Goal: Task Accomplishment & Management: Manage account settings

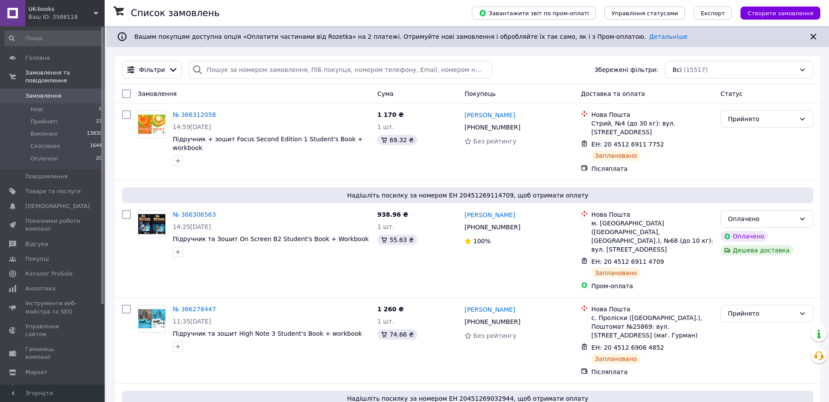
click at [81, 100] on span "0" at bounding box center [93, 96] width 24 height 8
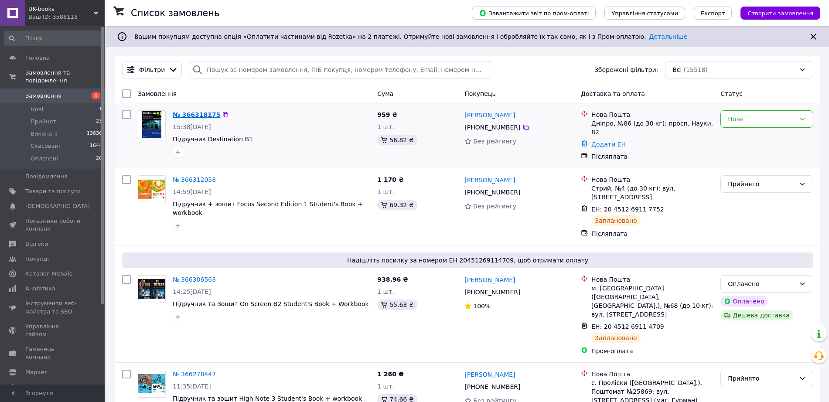
click at [188, 114] on link "№ 366318175" at bounding box center [197, 114] width 48 height 7
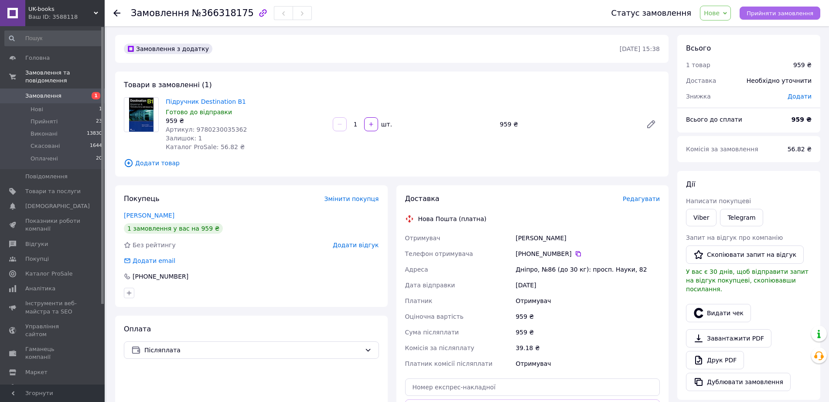
click at [783, 10] on span "Прийняти замовлення" at bounding box center [780, 13] width 67 height 7
drag, startPoint x: 252, startPoint y: 103, endPoint x: 161, endPoint y: 106, distance: 90.8
click at [161, 106] on div "Підручник Destination B1 Немає в наявності 959 ₴ Артикул: 9780230035362 Залишок…" at bounding box center [391, 124] width 543 height 54
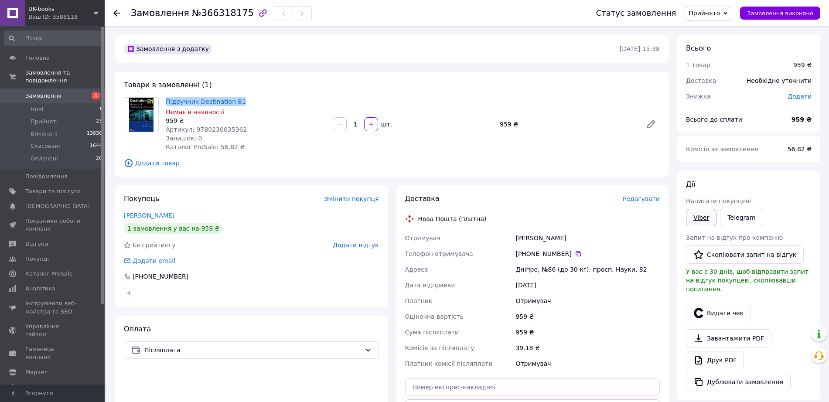
copy div "Підручник Destination B1"
click at [700, 224] on link "Viber" at bounding box center [701, 217] width 31 height 17
click at [162, 215] on link "Петриченко София" at bounding box center [149, 215] width 51 height 7
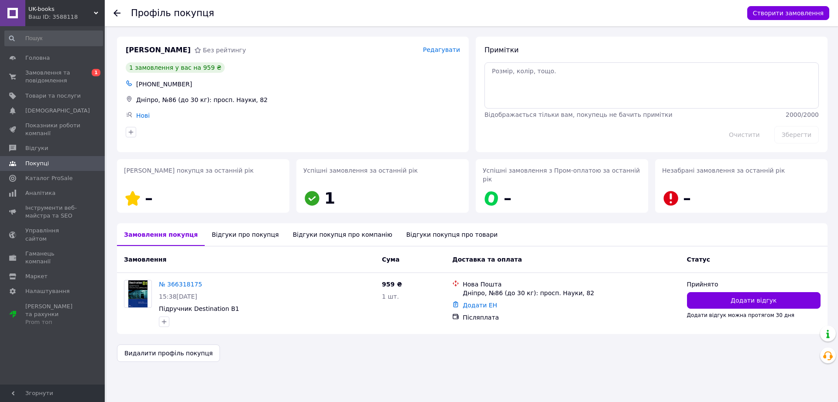
click at [236, 239] on div "Відгуки про покупця" at bounding box center [245, 234] width 81 height 23
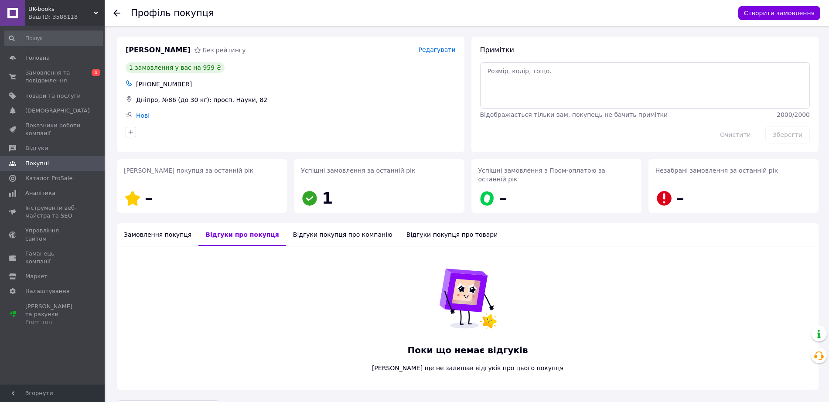
click at [174, 226] on div "Замовлення покупця" at bounding box center [158, 234] width 82 height 23
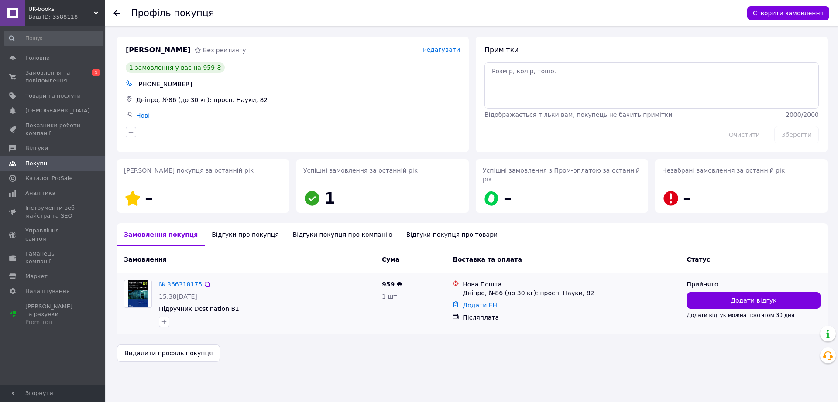
click at [195, 287] on link "№ 366318175" at bounding box center [180, 284] width 43 height 7
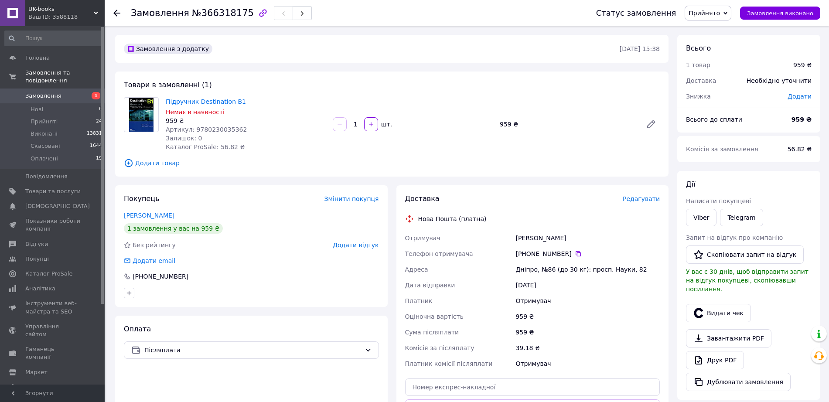
click at [633, 201] on span "Редагувати" at bounding box center [641, 198] width 37 height 7
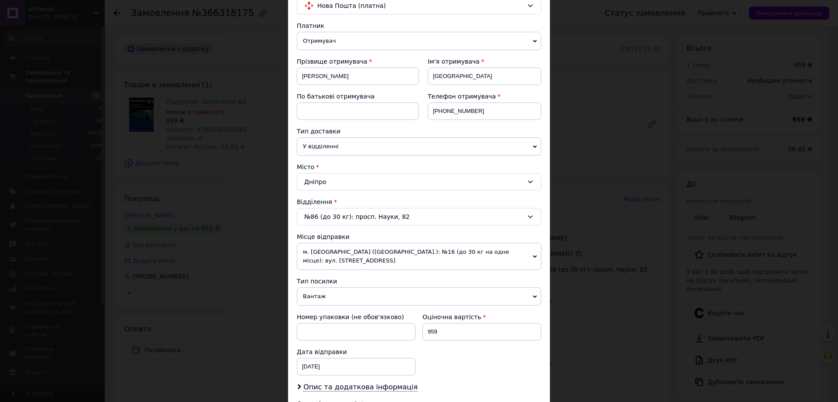
scroll to position [164, 0]
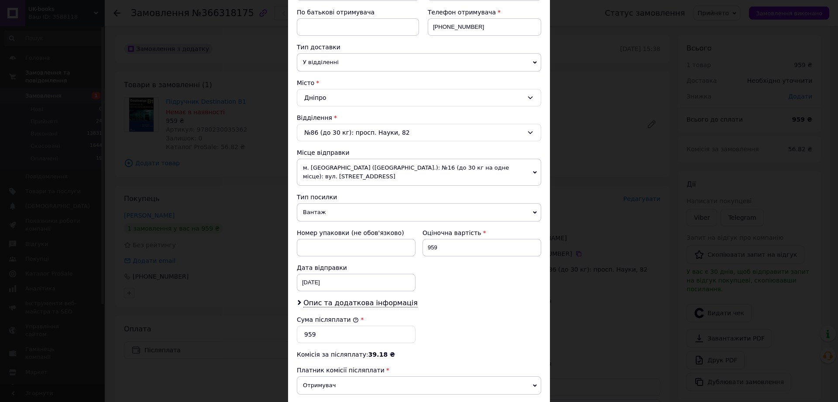
click at [327, 212] on span "Вантаж" at bounding box center [419, 212] width 244 height 18
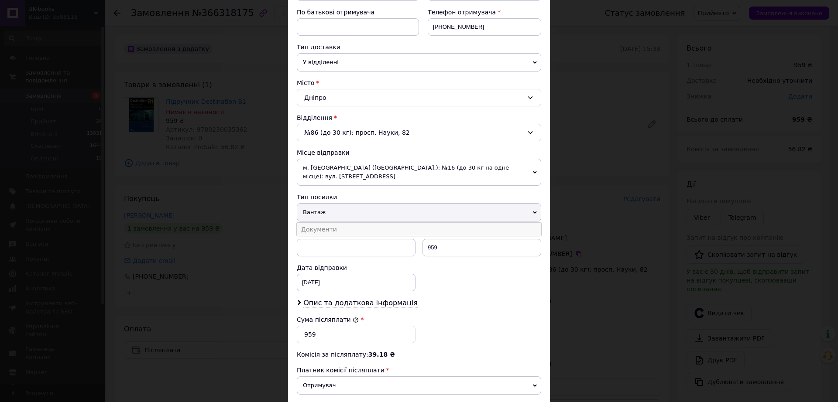
click at [325, 233] on li "Документи" at bounding box center [419, 229] width 244 height 13
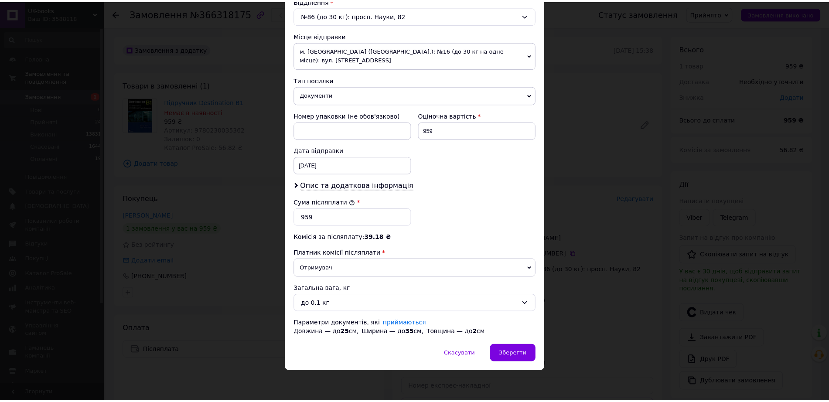
scroll to position [284, 0]
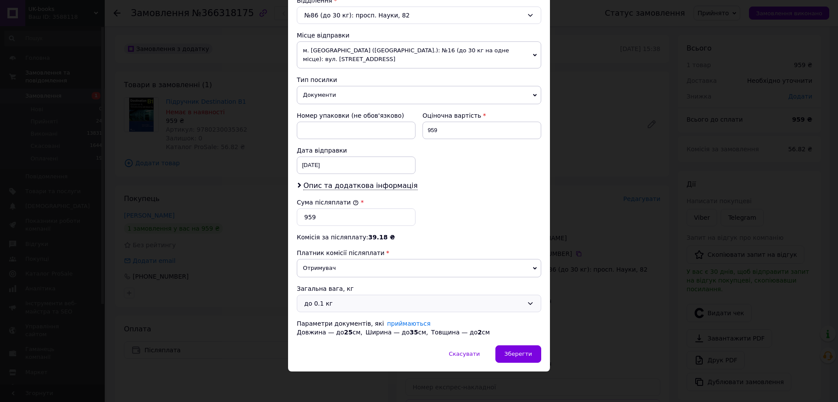
click at [315, 306] on div "до 0.1 кг" at bounding box center [413, 304] width 219 height 10
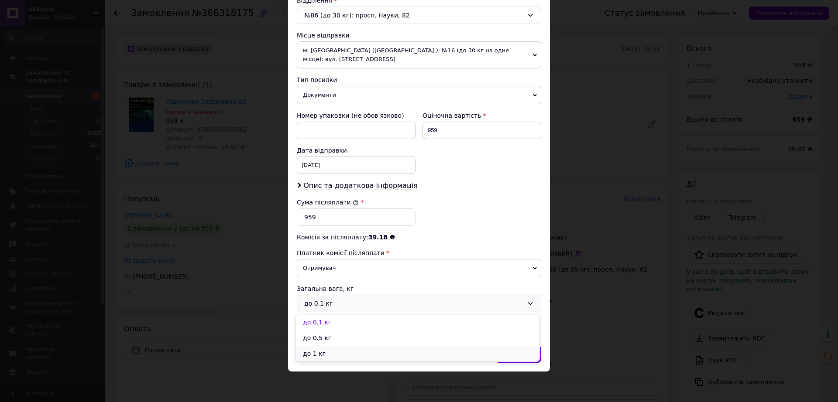
click at [325, 351] on li "до 1 кг" at bounding box center [417, 354] width 243 height 16
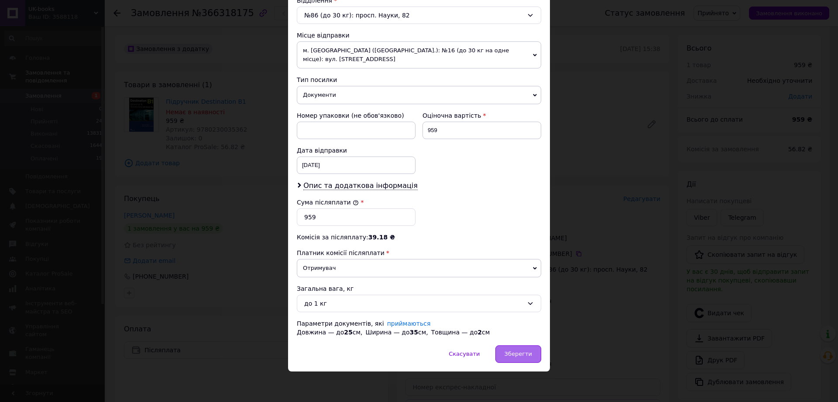
click at [523, 354] on span "Зберегти" at bounding box center [517, 354] width 27 height 7
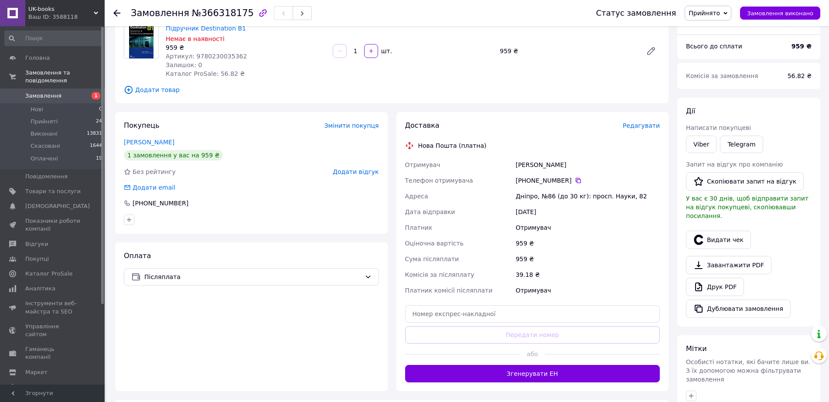
scroll to position [164, 0]
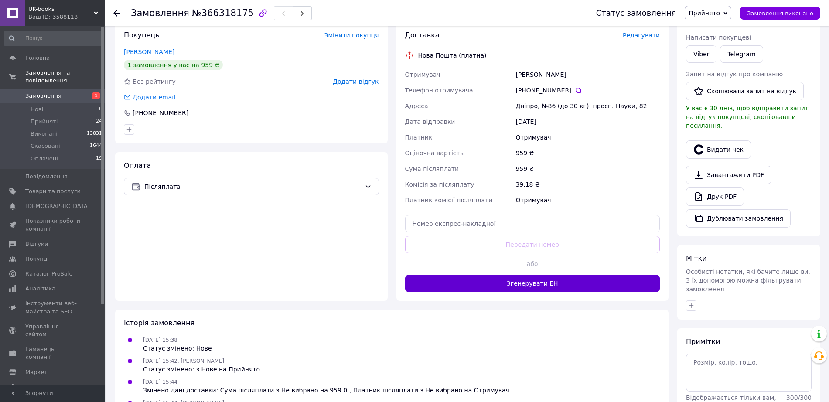
click at [605, 280] on button "Згенерувати ЕН" at bounding box center [532, 283] width 255 height 17
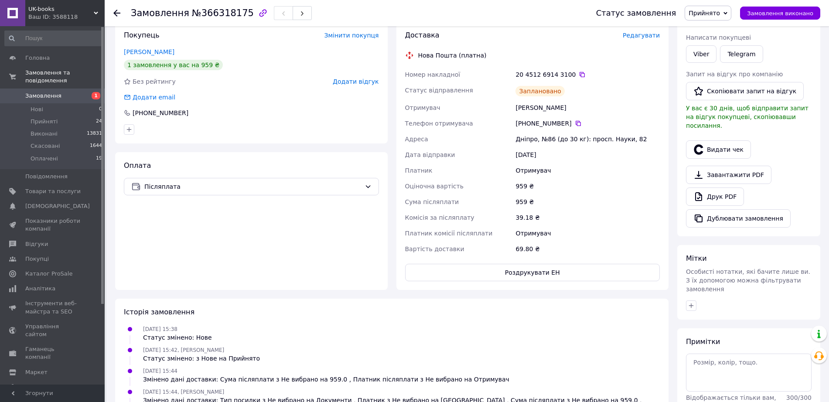
click at [81, 99] on span "1" at bounding box center [93, 96] width 24 height 8
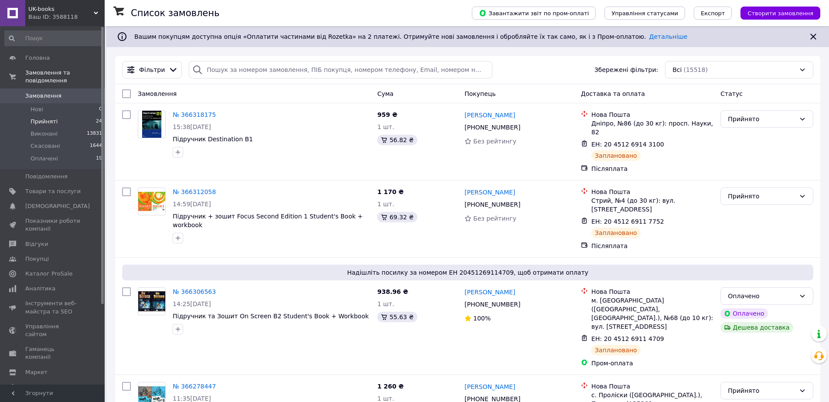
click at [38, 126] on span "Прийняті" at bounding box center [44, 122] width 27 height 8
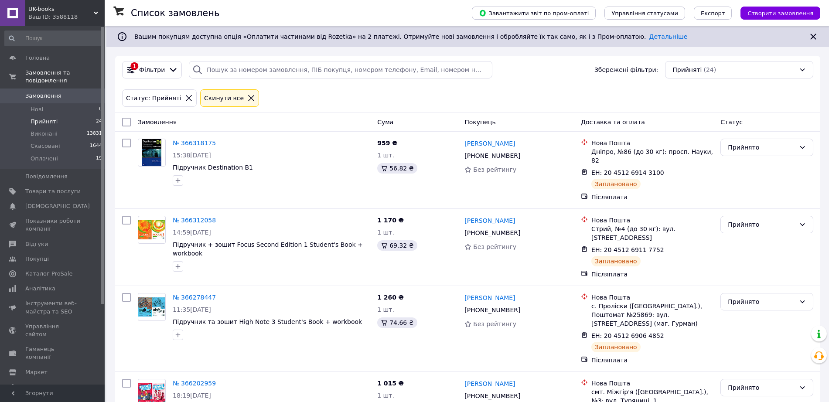
click at [77, 100] on span "Замовлення" at bounding box center [52, 96] width 55 height 8
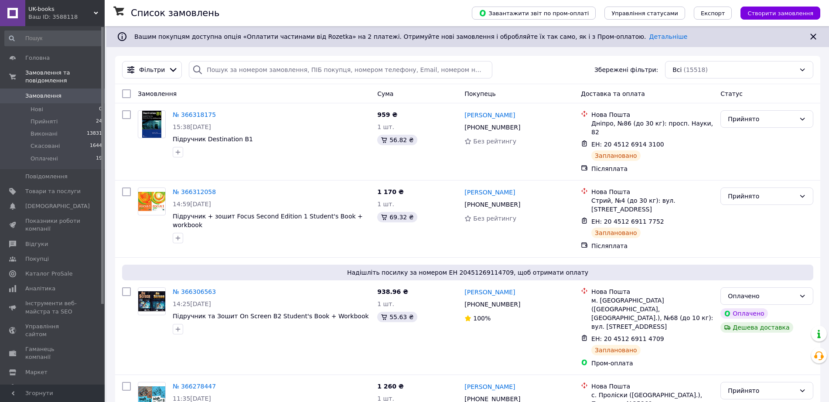
click at [51, 99] on span "Замовлення" at bounding box center [43, 96] width 36 height 8
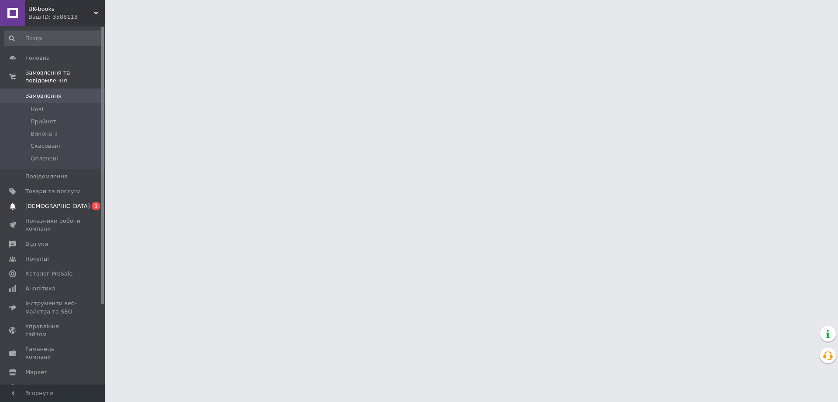
click at [71, 210] on span "[DEMOGRAPHIC_DATA]" at bounding box center [52, 206] width 55 height 8
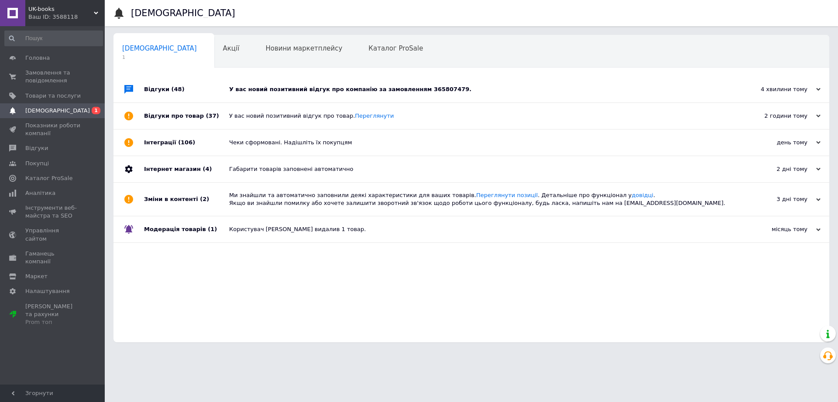
click at [382, 89] on div "У вас новий позитивний відгук про компанію за замовленням 365807479." at bounding box center [481, 90] width 504 height 8
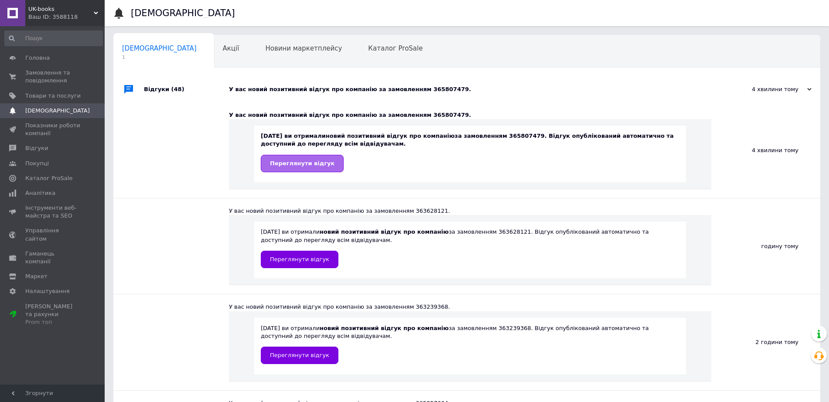
click at [293, 167] on span "Переглянути відгук" at bounding box center [302, 163] width 65 height 7
click at [47, 85] on span "Замовлення та повідомлення" at bounding box center [52, 77] width 55 height 16
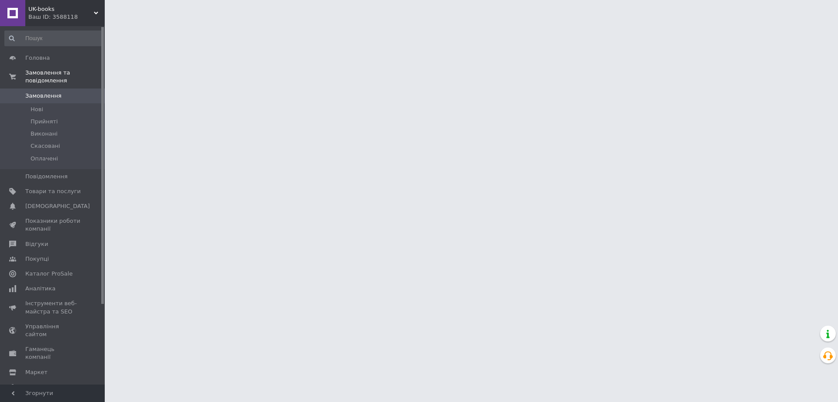
click at [58, 100] on span "Замовлення" at bounding box center [43, 96] width 36 height 8
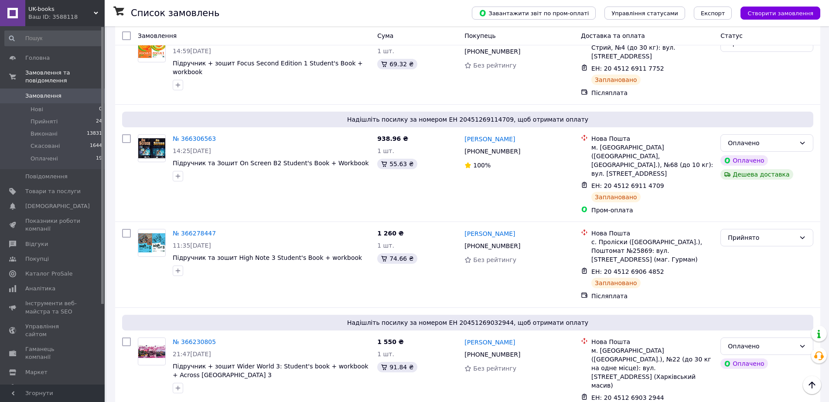
scroll to position [218, 0]
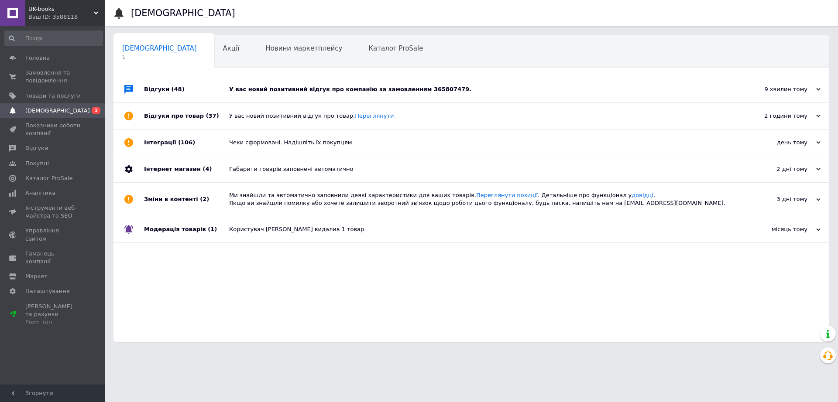
click at [442, 83] on div "У вас новий позитивний відгук про компанію за замовленням 365807479." at bounding box center [481, 89] width 504 height 26
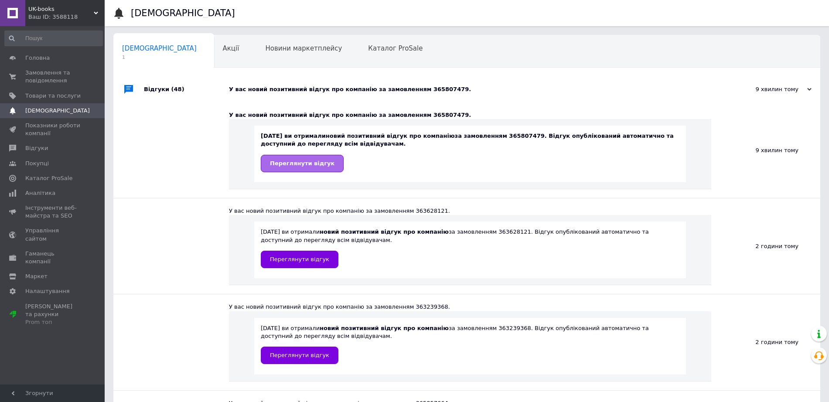
click at [315, 165] on span "Переглянути відгук" at bounding box center [302, 163] width 65 height 7
click at [54, 84] on span "Замовлення та повідомлення" at bounding box center [52, 77] width 55 height 16
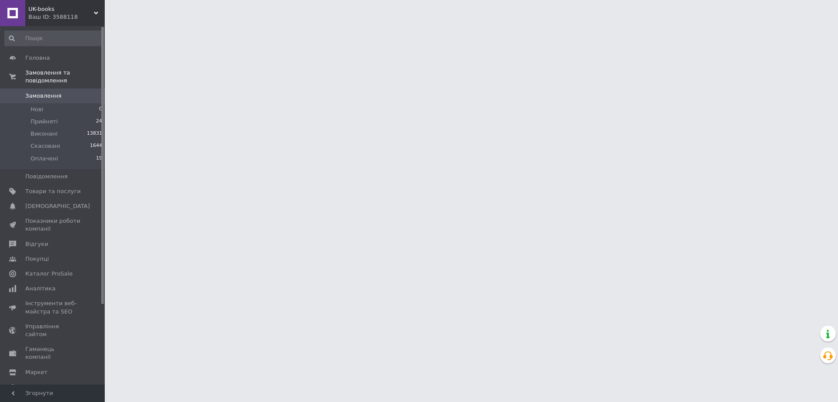
click at [66, 100] on span "Замовлення" at bounding box center [52, 96] width 55 height 8
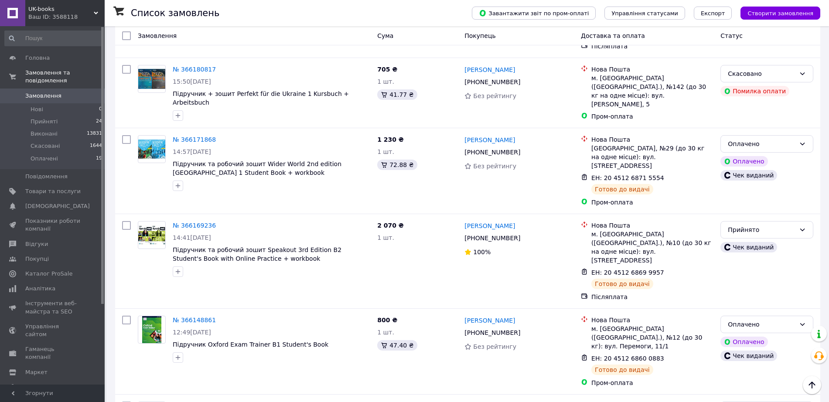
scroll to position [1091, 0]
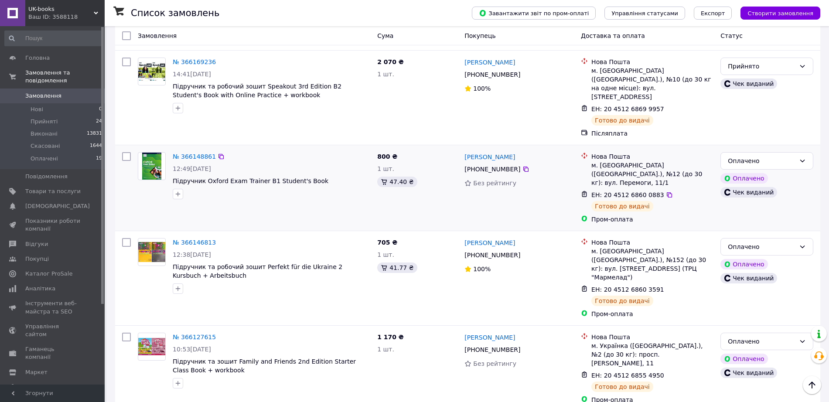
drag, startPoint x: 86, startPoint y: 132, endPoint x: 260, endPoint y: 121, distance: 174.0
click at [86, 128] on li "Прийняті 24" at bounding box center [53, 122] width 107 height 12
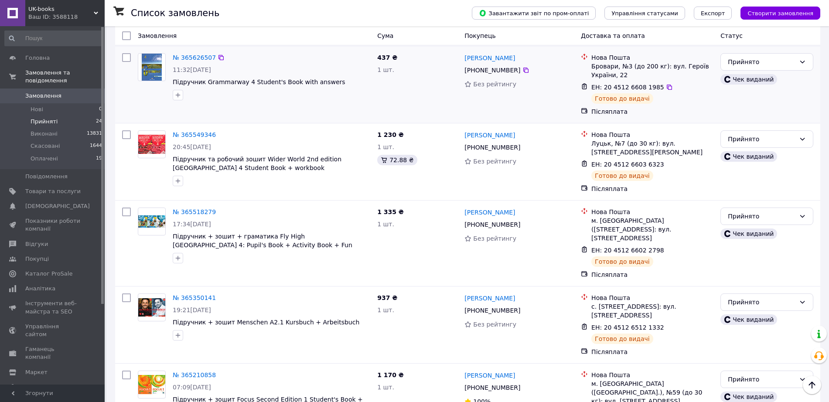
scroll to position [1669, 0]
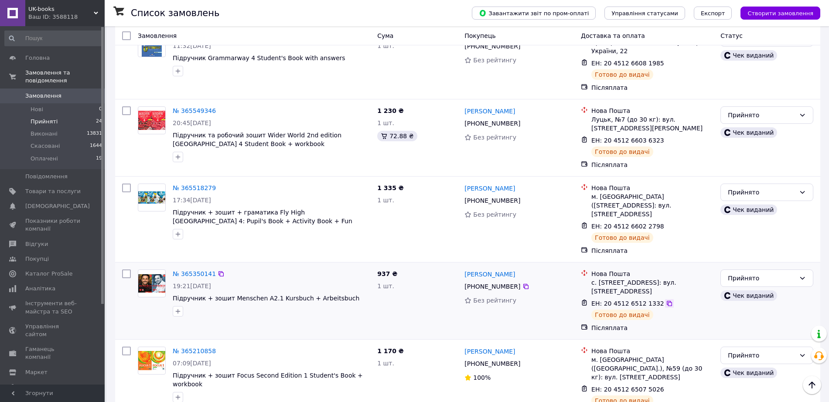
click at [666, 300] on icon at bounding box center [669, 303] width 7 height 7
click at [768, 270] on div "Прийнято" at bounding box center [767, 278] width 93 height 17
click at [741, 245] on li "Виконано" at bounding box center [767, 246] width 92 height 16
click at [666, 386] on icon at bounding box center [669, 389] width 7 height 7
click at [667, 224] on icon at bounding box center [669, 226] width 5 height 5
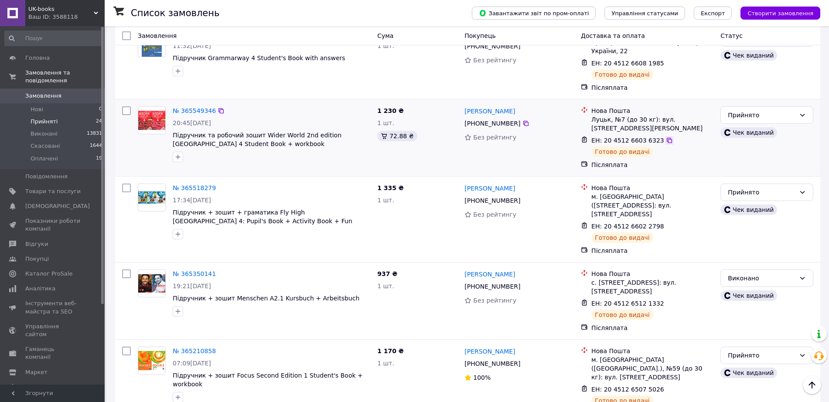
click at [667, 138] on icon at bounding box center [669, 140] width 5 height 5
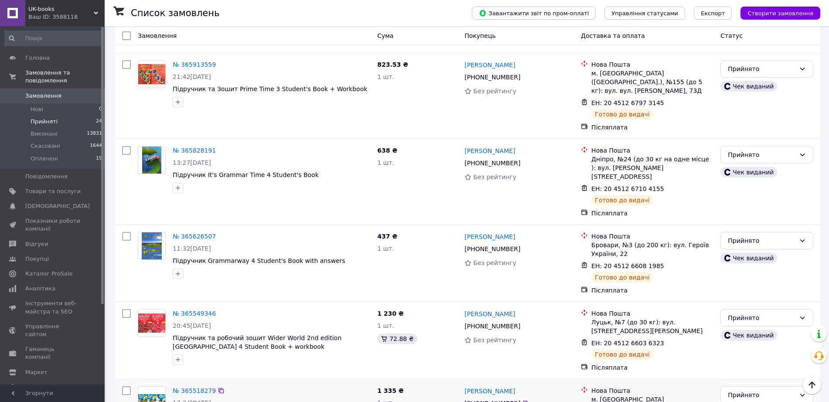
scroll to position [1451, 0]
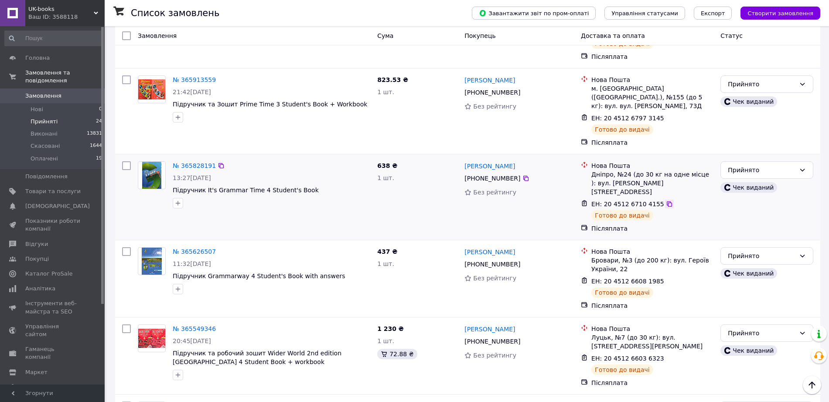
click at [668, 201] on icon at bounding box center [669, 204] width 7 height 7
click at [756, 165] on div "Прийнято" at bounding box center [762, 170] width 68 height 10
click at [742, 151] on li "Виконано" at bounding box center [767, 152] width 92 height 16
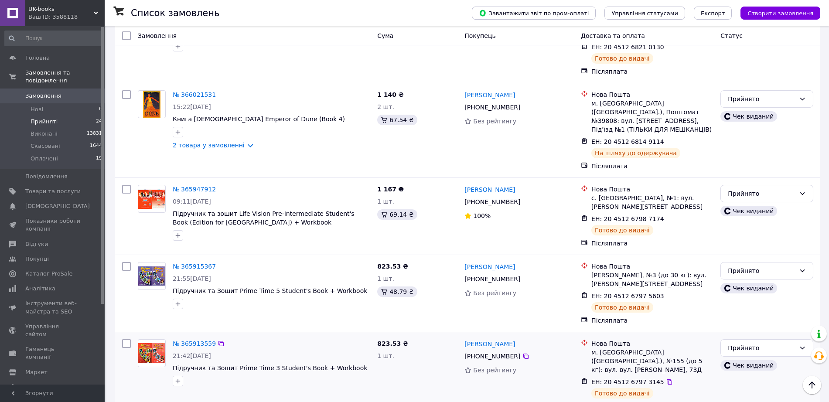
scroll to position [1124, 0]
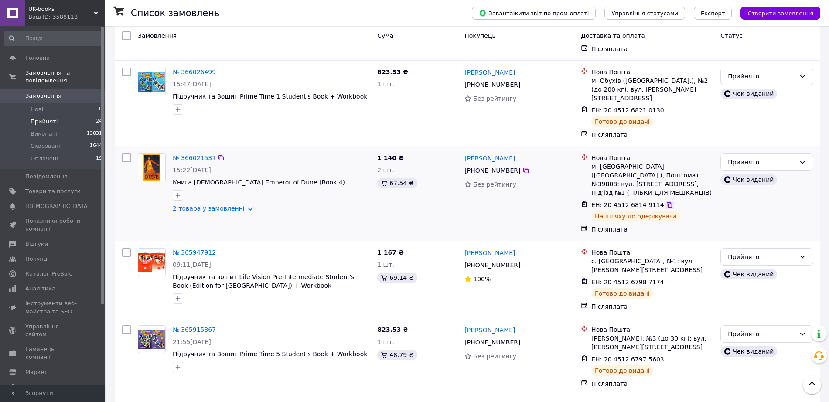
click at [670, 202] on icon at bounding box center [669, 204] width 5 height 5
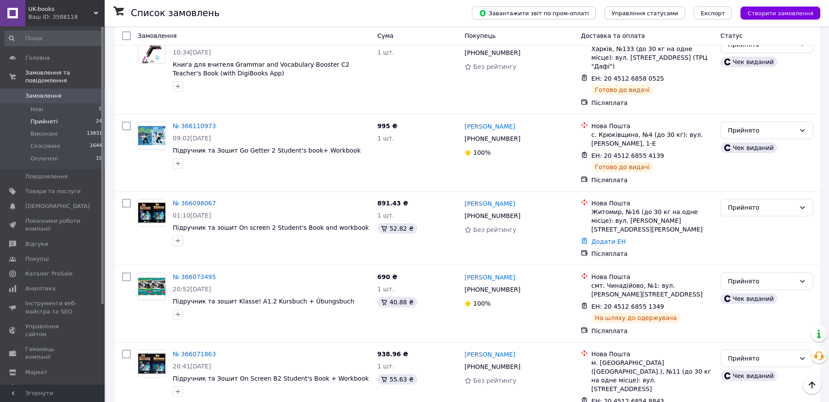
scroll to position [578, 0]
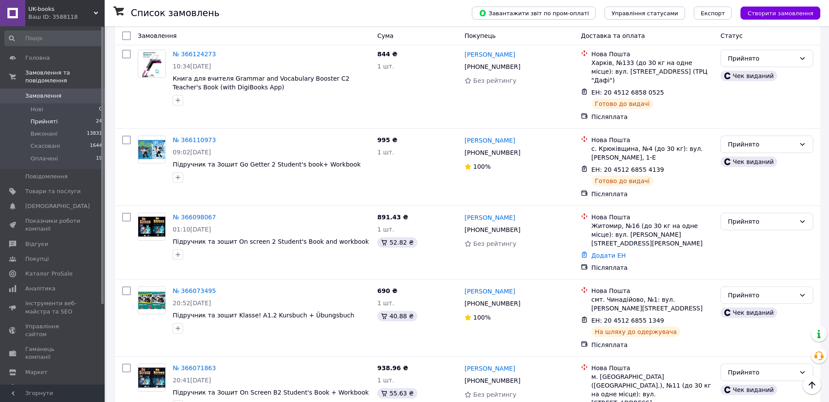
click at [47, 100] on span "Замовлення" at bounding box center [43, 96] width 36 height 8
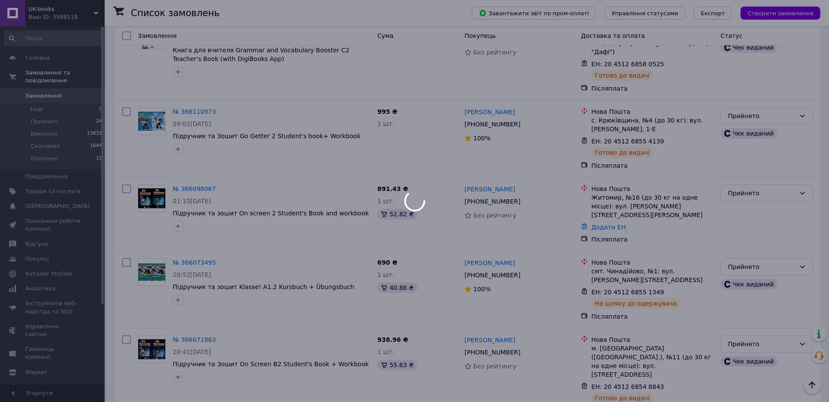
scroll to position [550, 0]
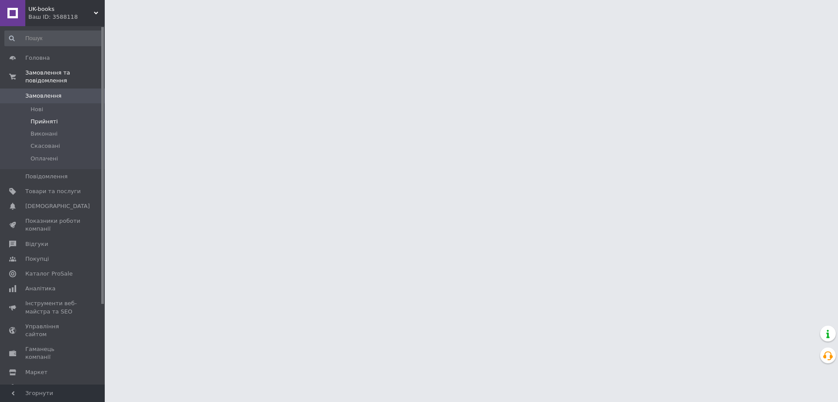
click at [102, 126] on span at bounding box center [102, 122] width 0 height 8
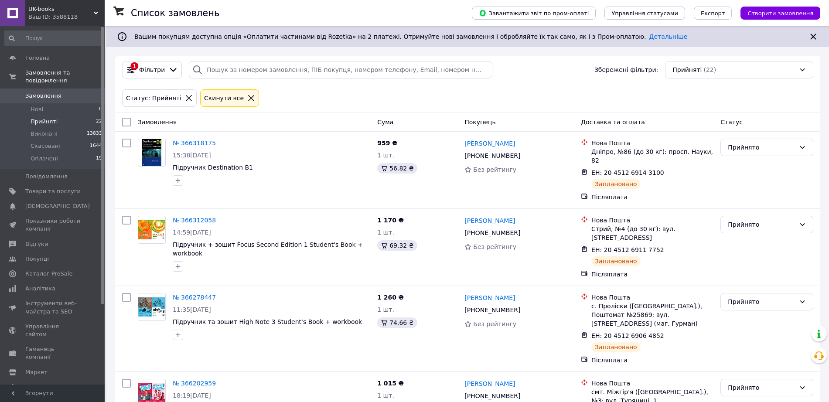
click at [87, 103] on link "Замовлення 0" at bounding box center [53, 96] width 107 height 15
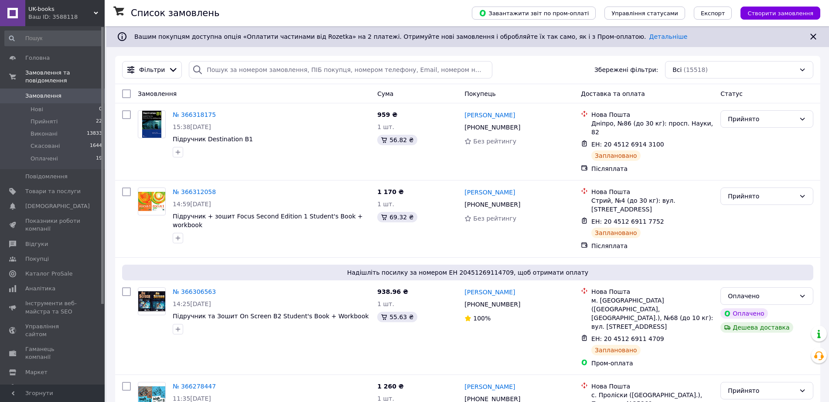
click at [62, 100] on span "Замовлення" at bounding box center [43, 96] width 36 height 8
click at [72, 100] on span "Замовлення" at bounding box center [52, 96] width 55 height 8
click at [88, 128] on li "Прийняті 22" at bounding box center [53, 122] width 107 height 12
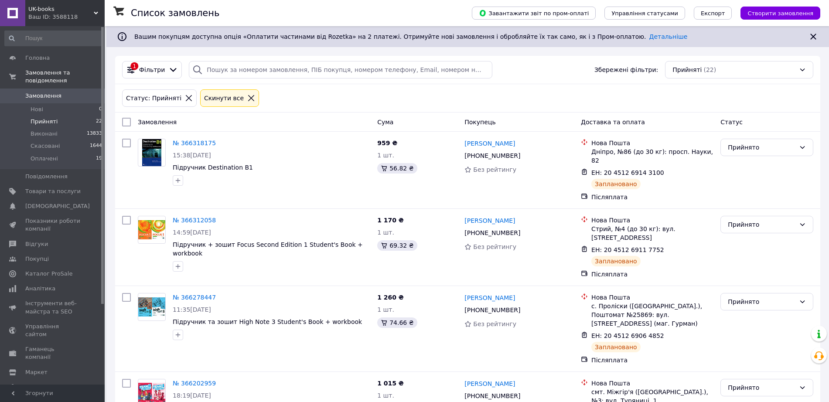
click at [73, 99] on span "Замовлення" at bounding box center [52, 96] width 55 height 8
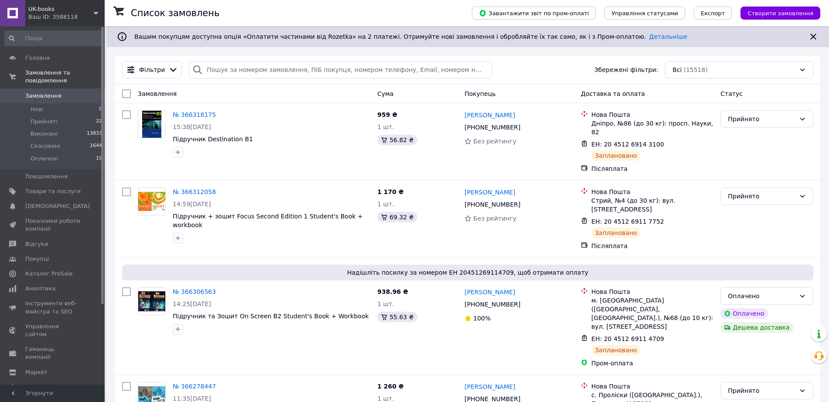
click at [56, 195] on span "Товари та послуги" at bounding box center [52, 192] width 55 height 8
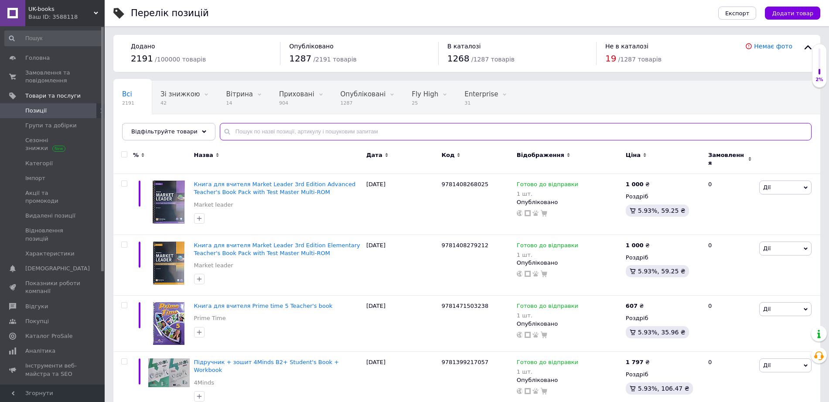
click at [271, 130] on input "text" at bounding box center [516, 131] width 592 height 17
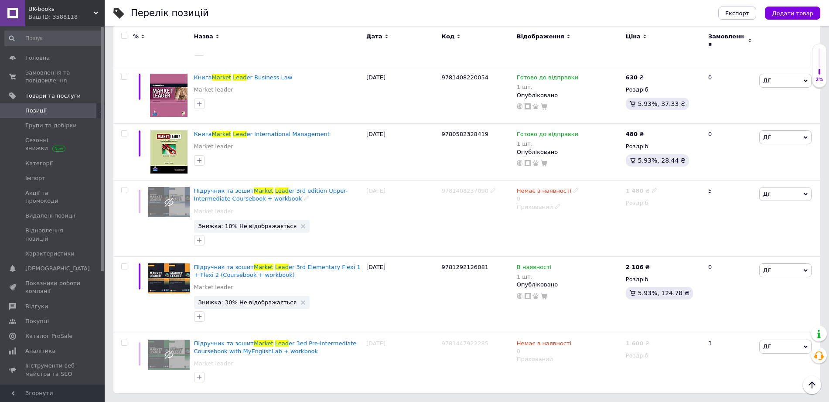
scroll to position [1213, 0]
type input "market lead"
click at [247, 340] on span "er 3ed Pre-Intermediate Coursebook with MyEnglishLab + workbook" at bounding box center [275, 347] width 163 height 14
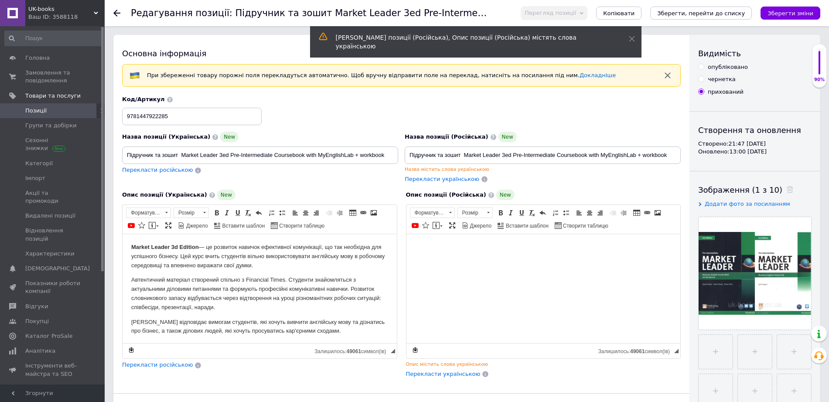
click at [720, 70] on div "опубліковано" at bounding box center [728, 67] width 40 height 8
click at [704, 69] on input "опубліковано" at bounding box center [701, 67] width 6 height 6
radio input "true"
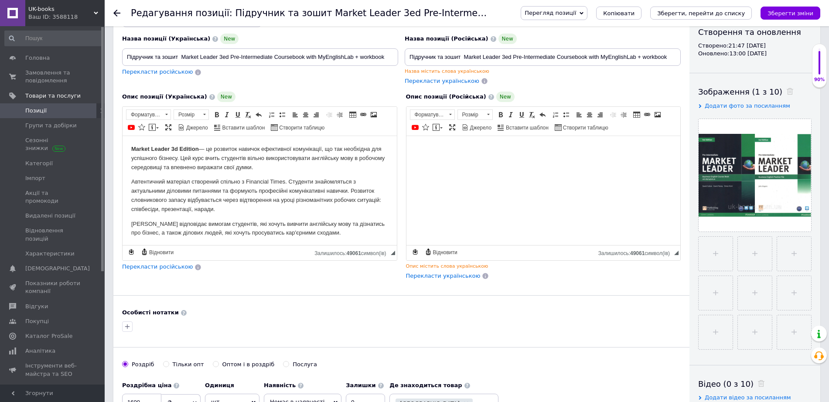
scroll to position [164, 0]
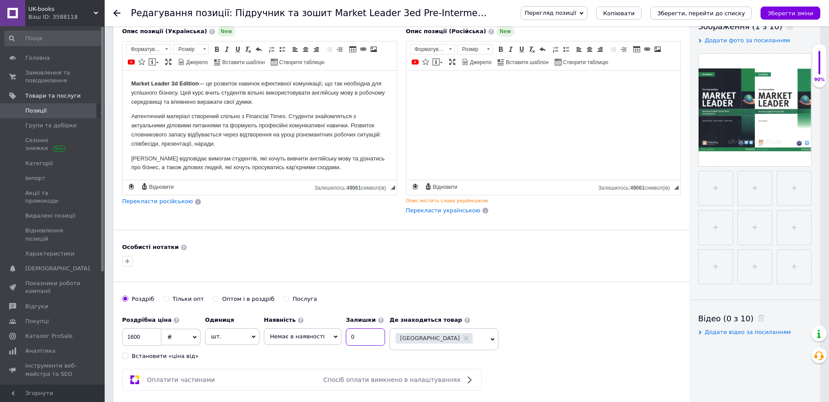
click at [367, 346] on input "0" at bounding box center [365, 336] width 39 height 17
type input "1"
click at [301, 340] on span "Немає в наявності" at bounding box center [297, 336] width 55 height 7
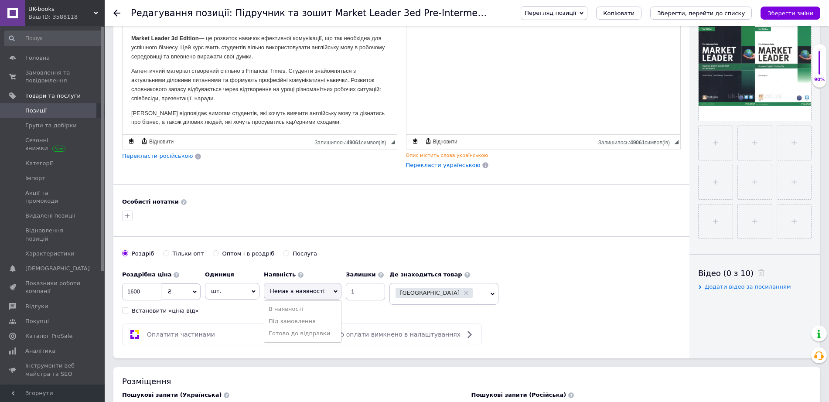
scroll to position [273, 0]
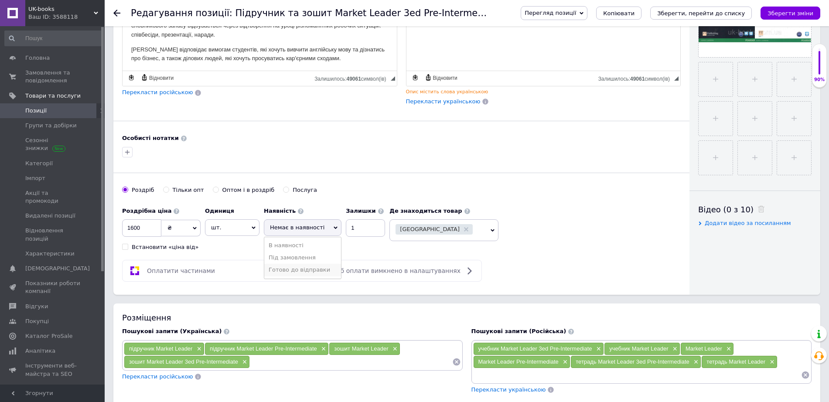
click at [295, 276] on li "Готово до відправки" at bounding box center [302, 270] width 77 height 12
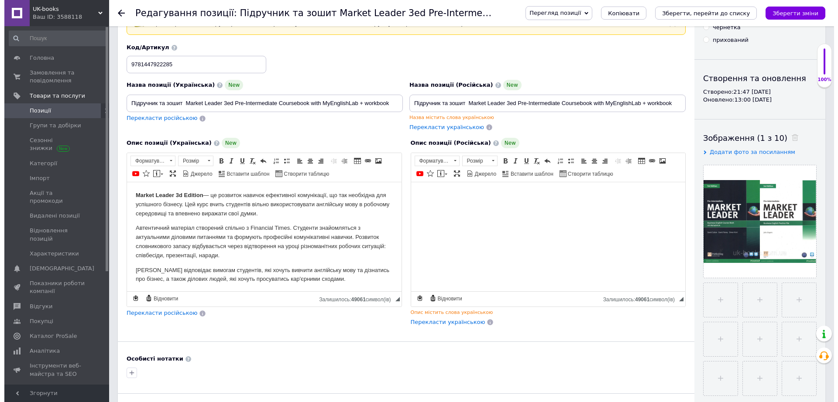
scroll to position [0, 0]
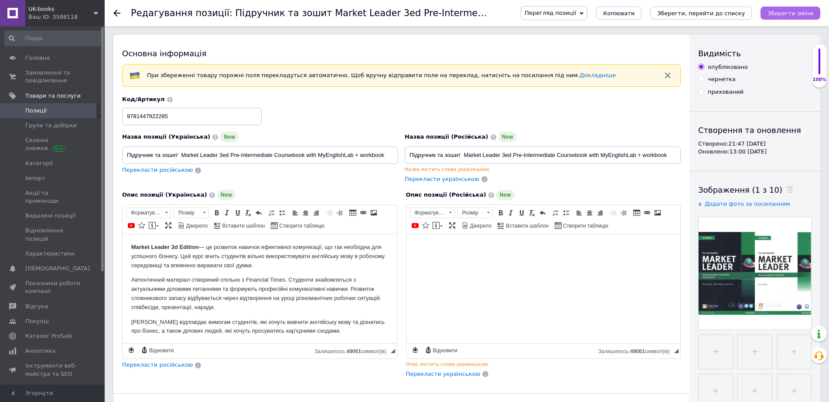
click at [783, 13] on icon "Зберегти зміни" at bounding box center [791, 13] width 46 height 7
click at [64, 81] on span "Замовлення та повідомлення" at bounding box center [52, 77] width 55 height 16
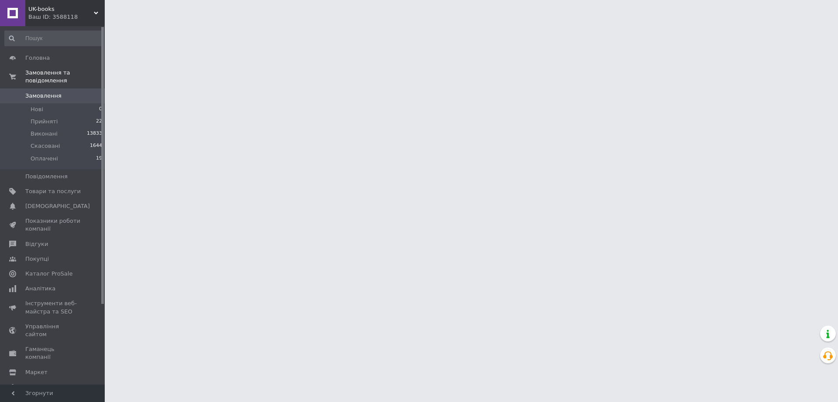
click at [69, 100] on span "Замовлення" at bounding box center [52, 96] width 55 height 8
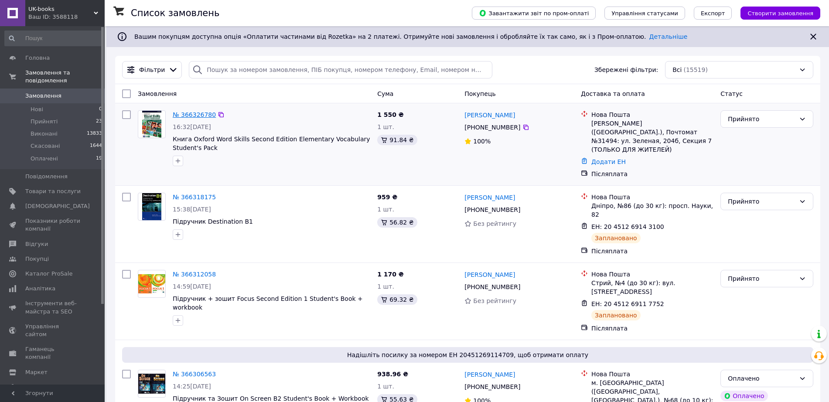
click at [203, 114] on link "№ 366326780" at bounding box center [194, 114] width 43 height 7
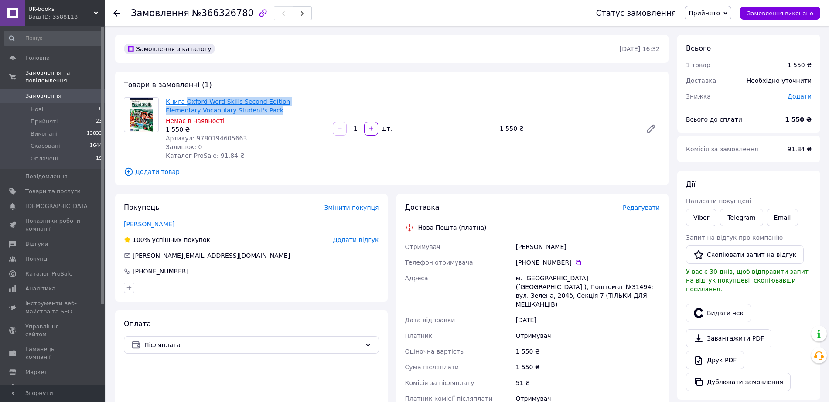
drag, startPoint x: 291, startPoint y: 112, endPoint x: 187, endPoint y: 103, distance: 103.8
click at [187, 103] on span "Книга Oxford Word Skills Second Edition Elementary Vocabulary Student's Pack" at bounding box center [246, 105] width 160 height 17
copy link "Oxford Word Skills Second Edition Elementary Vocabulary Student's Pack"
click at [704, 224] on link "Viber" at bounding box center [701, 217] width 31 height 17
click at [59, 195] on span "Товари та послуги" at bounding box center [52, 192] width 55 height 8
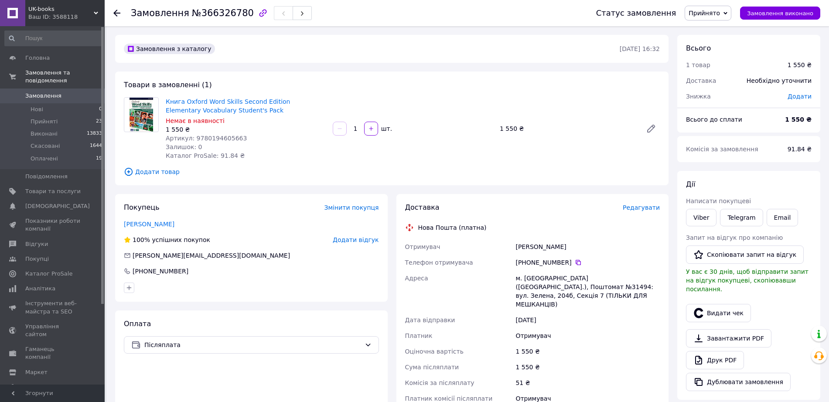
click at [645, 204] on span "Редагувати" at bounding box center [641, 207] width 37 height 7
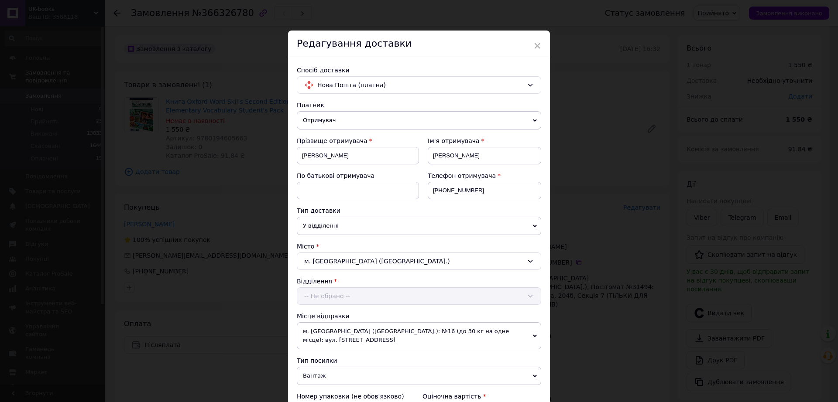
scroll to position [164, 0]
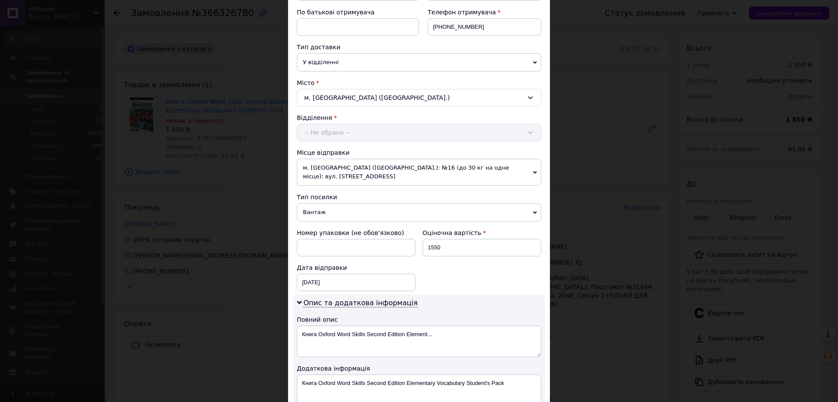
click at [321, 213] on div "Тип посилки Вантаж Документи" at bounding box center [419, 207] width 244 height 29
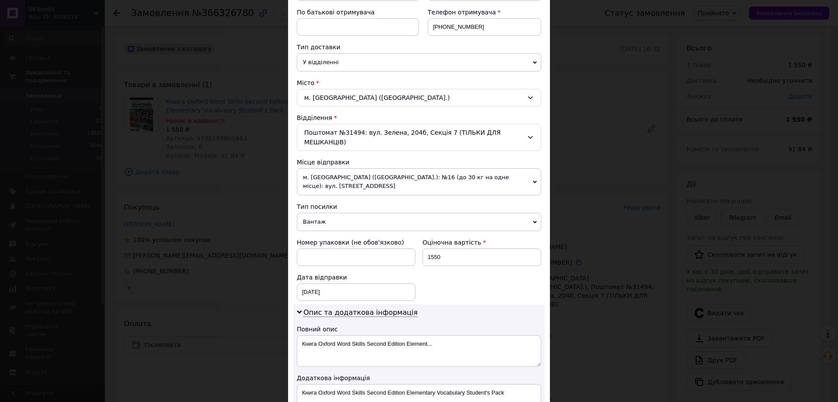
click at [321, 229] on span "Вантаж" at bounding box center [419, 222] width 244 height 18
click at [329, 243] on li "Документи" at bounding box center [419, 239] width 244 height 13
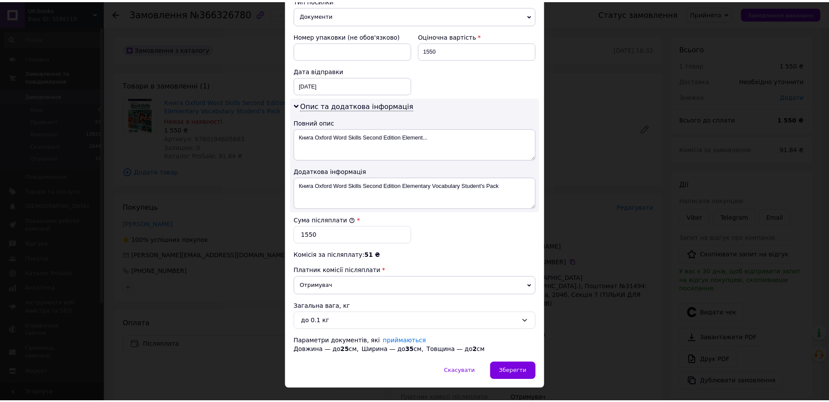
scroll to position [392, 0]
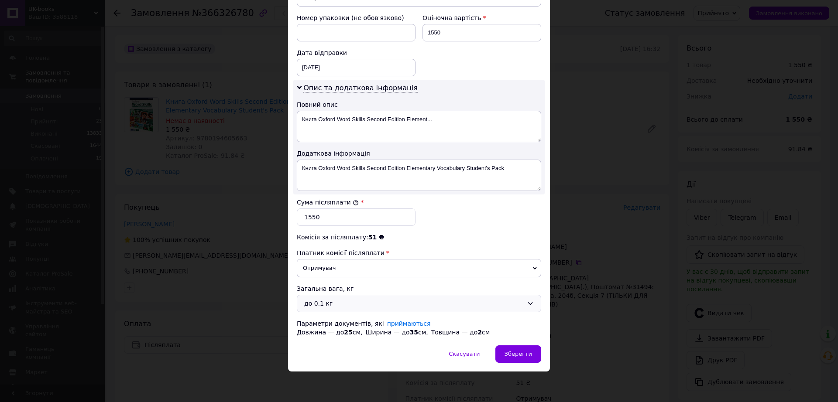
click at [333, 305] on div "до 0.1 кг" at bounding box center [413, 304] width 219 height 10
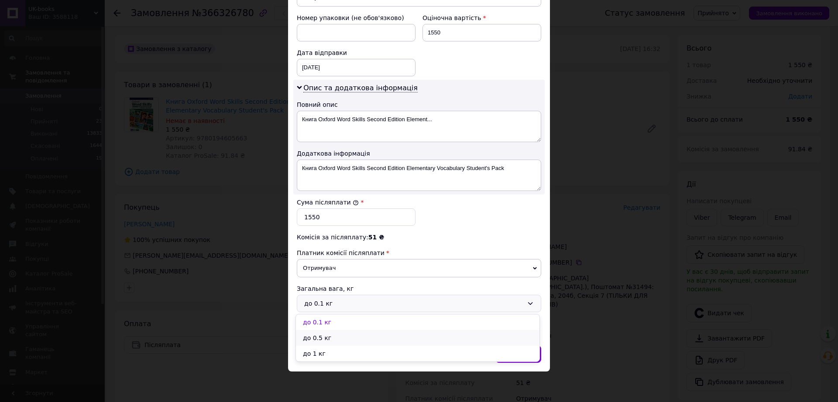
click at [330, 340] on li "до 0.5 кг" at bounding box center [417, 338] width 243 height 16
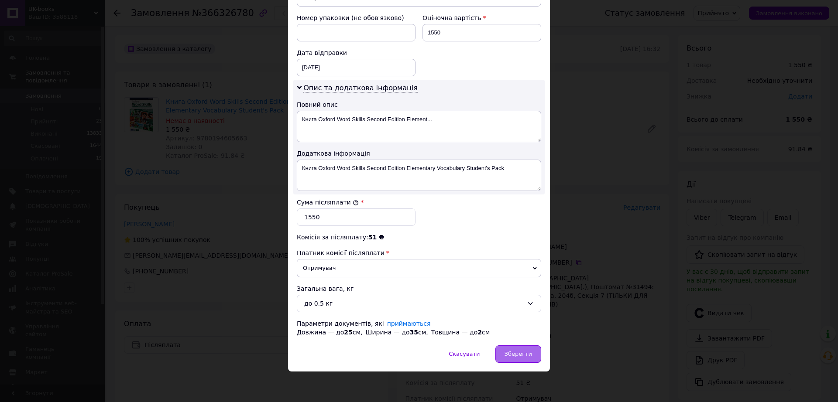
click at [530, 345] on div "Зберегти" at bounding box center [518, 353] width 46 height 17
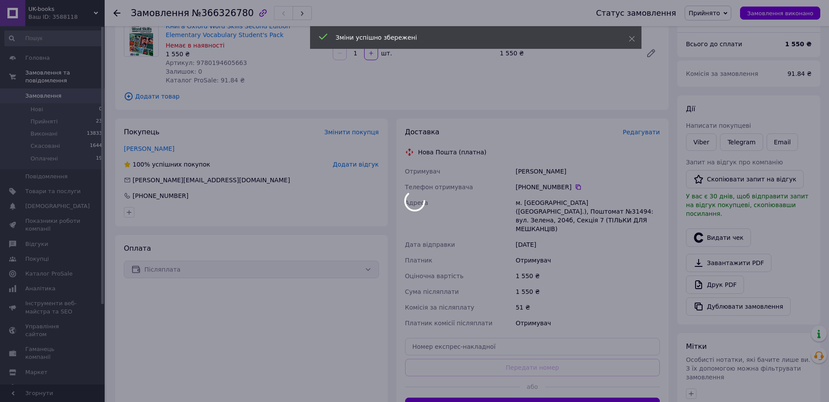
scroll to position [164, 0]
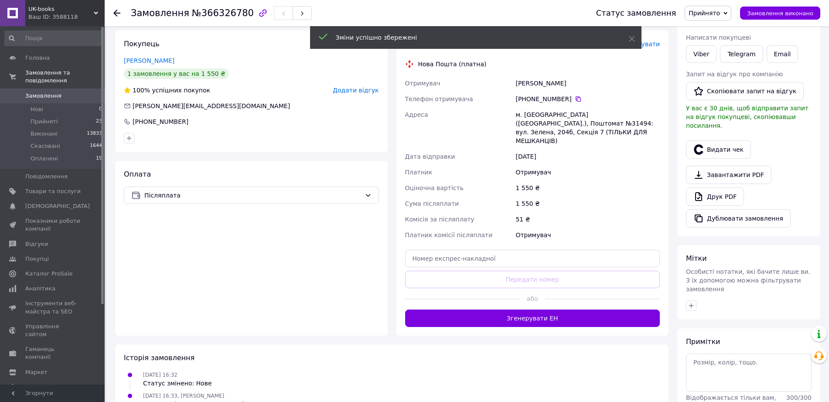
click at [574, 315] on button "Згенерувати ЕН" at bounding box center [532, 318] width 255 height 17
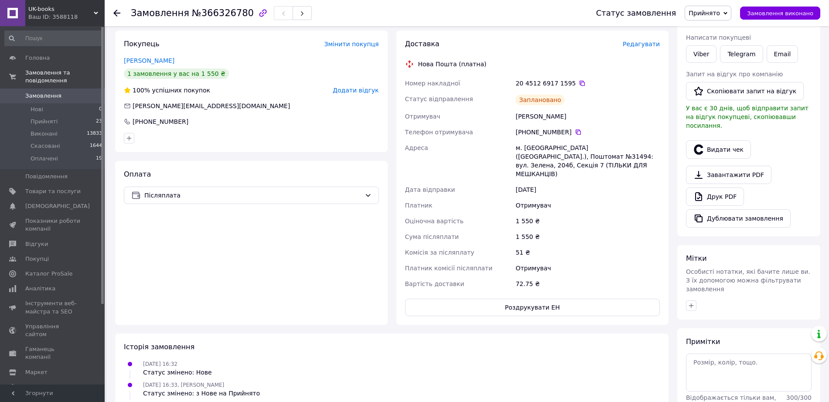
click at [48, 97] on span "Замовлення" at bounding box center [43, 96] width 36 height 8
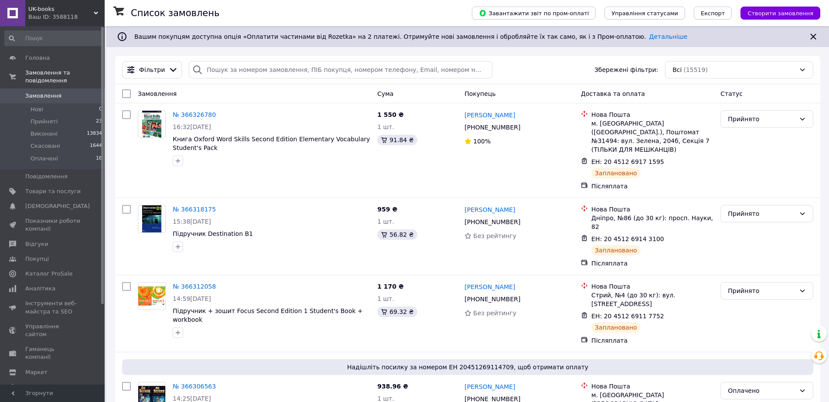
click at [67, 96] on link "Замовлення 0" at bounding box center [53, 96] width 107 height 15
click at [55, 214] on link "Сповіщення 0 1" at bounding box center [53, 206] width 107 height 15
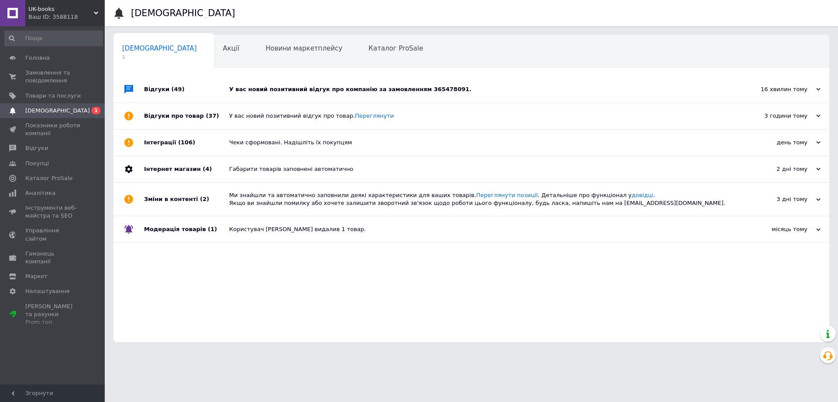
click at [479, 89] on div "У вас новий позитивний відгук про компанію за замовленням 365478091." at bounding box center [481, 90] width 504 height 8
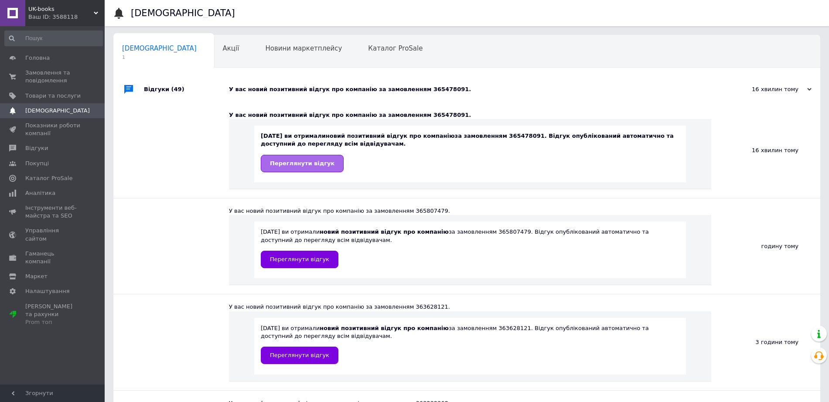
click at [311, 167] on span "Переглянути відгук" at bounding box center [302, 163] width 65 height 7
click at [52, 82] on span "Замовлення та повідомлення" at bounding box center [52, 77] width 55 height 16
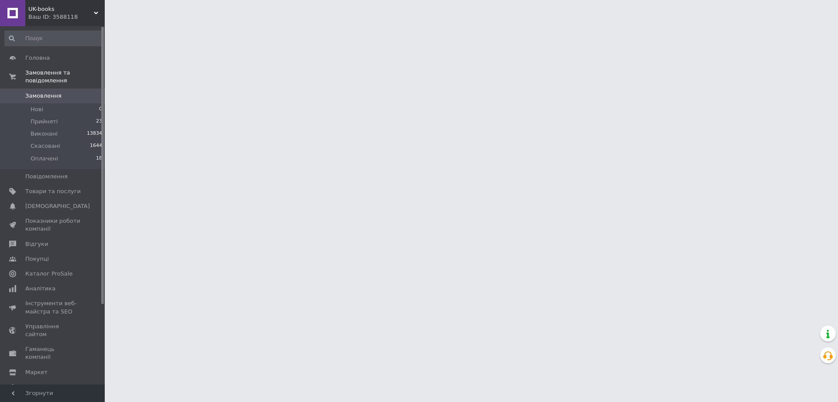
drag, startPoint x: 52, startPoint y: 82, endPoint x: 38, endPoint y: 104, distance: 26.0
click at [38, 100] on span "Замовлення" at bounding box center [43, 96] width 36 height 8
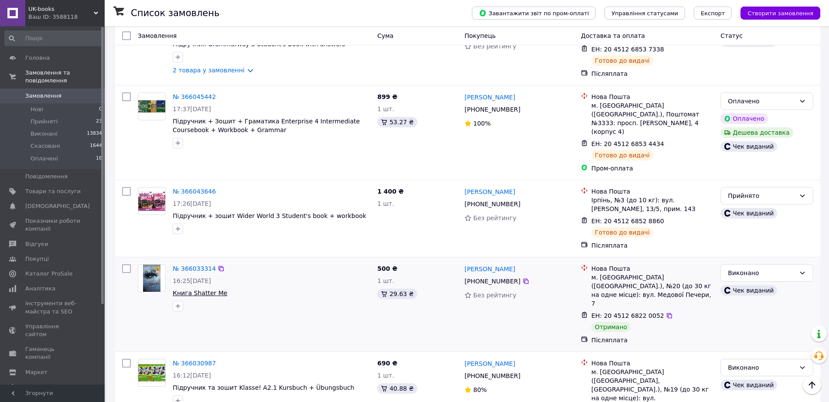
scroll to position [2345, 0]
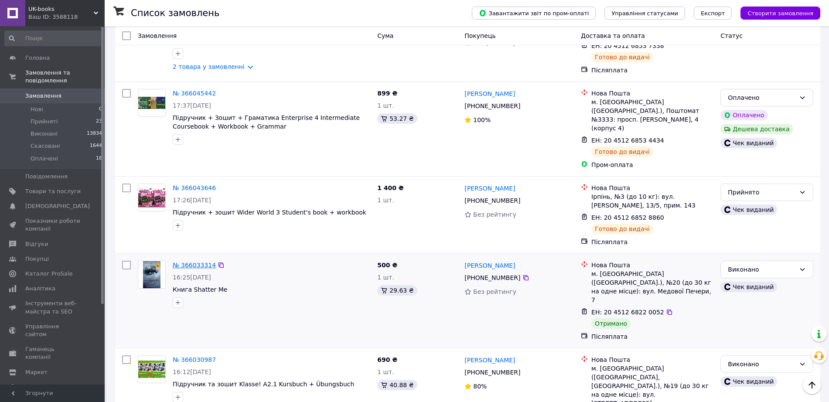
click at [191, 262] on link "№ 366033314" at bounding box center [194, 265] width 43 height 7
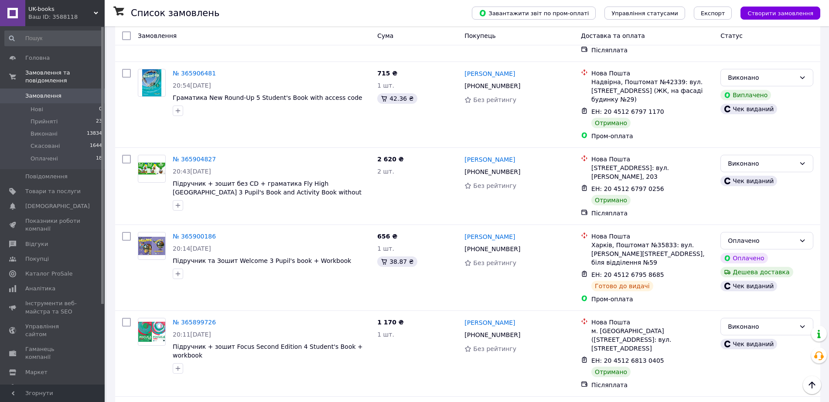
scroll to position [3544, 0]
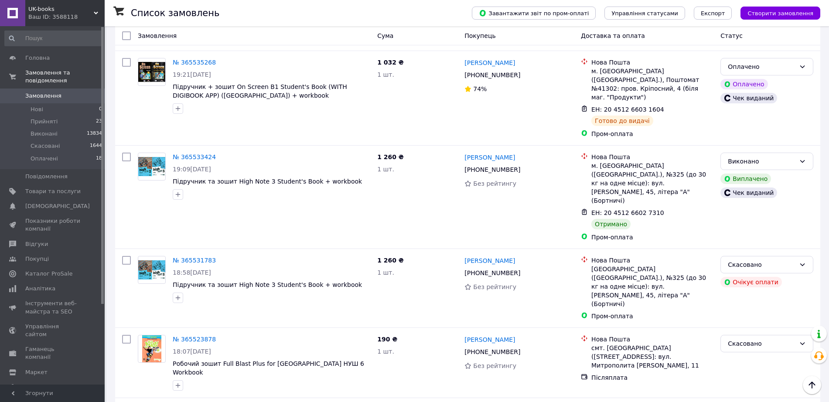
scroll to position [7978, 0]
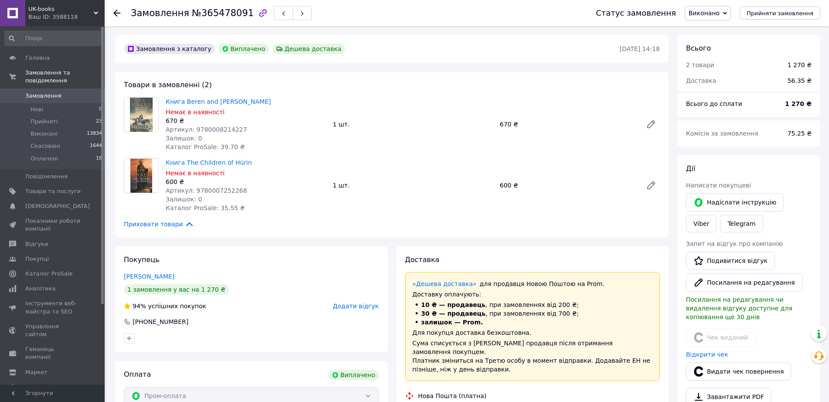
scroll to position [54, 0]
click at [650, 188] on icon at bounding box center [651, 185] width 7 height 7
click at [45, 98] on span "Замовлення" at bounding box center [43, 96] width 36 height 8
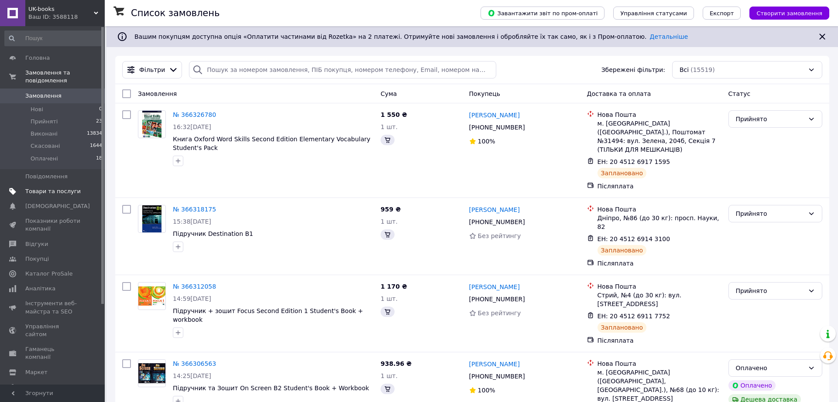
click at [57, 195] on span "Товари та послуги" at bounding box center [52, 192] width 55 height 8
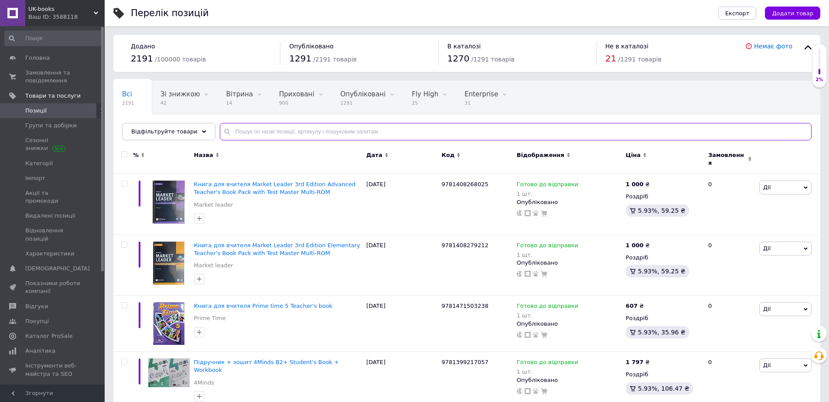
click at [262, 134] on input "text" at bounding box center [516, 131] width 592 height 17
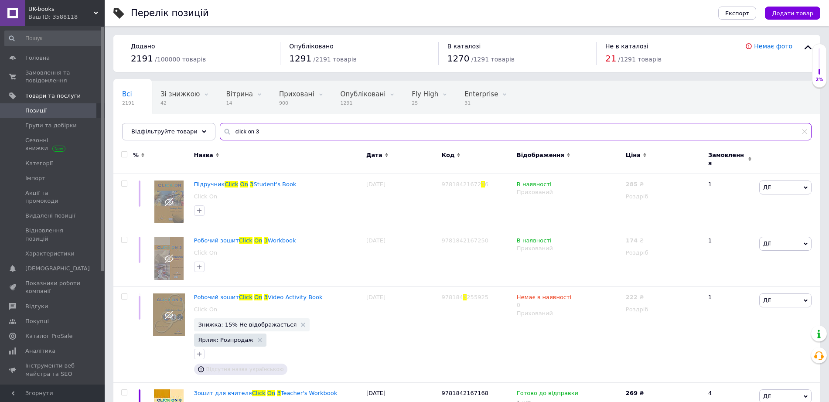
click at [276, 126] on input "click on 3" at bounding box center [516, 131] width 592 height 17
click at [282, 129] on input "click on 3" at bounding box center [516, 131] width 592 height 17
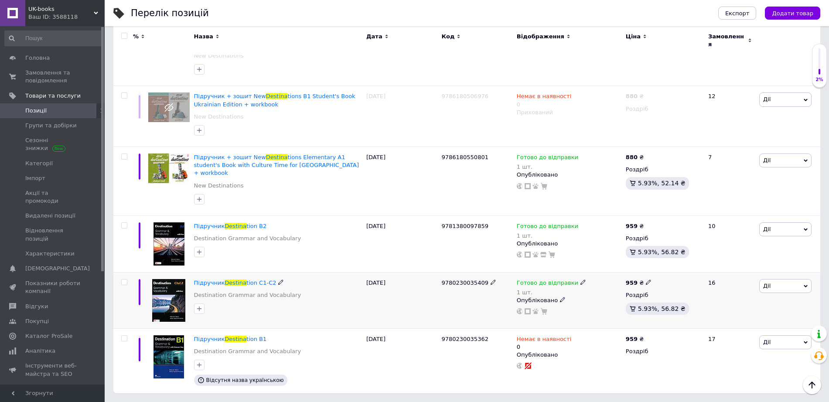
scroll to position [256, 0]
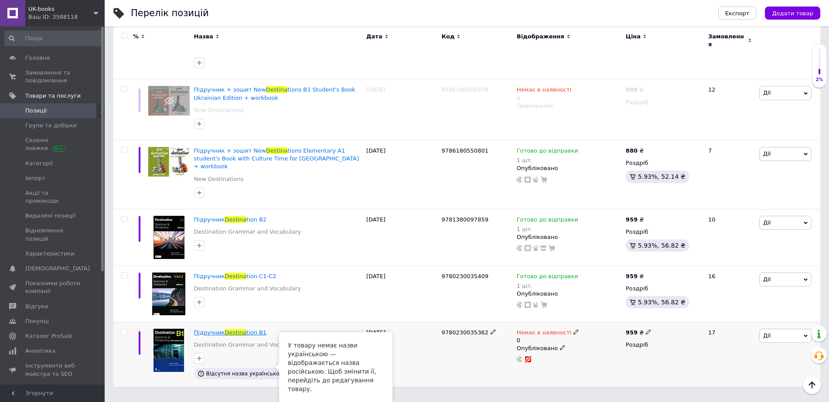
type input "destina"
click at [246, 333] on span "Destina" at bounding box center [236, 332] width 22 height 7
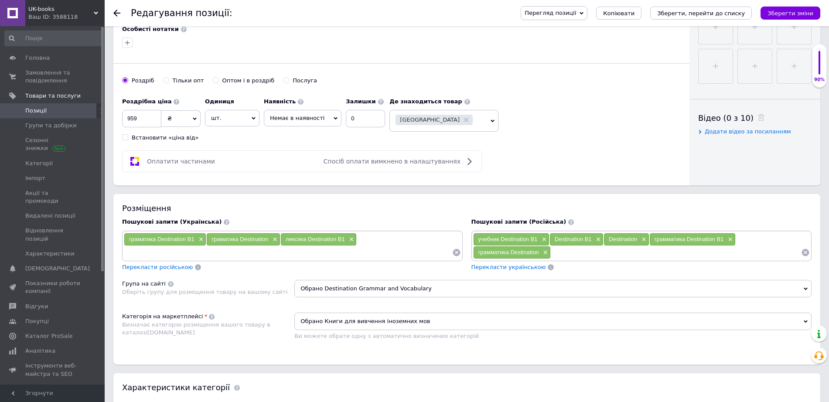
scroll to position [400, 0]
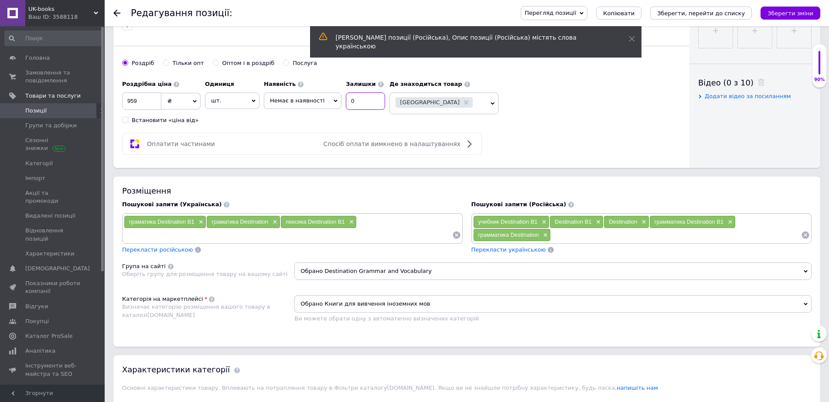
click at [366, 110] on input "0" at bounding box center [365, 100] width 39 height 17
type input "1"
click at [314, 104] on span "Немає в наявності" at bounding box center [297, 100] width 55 height 7
click at [295, 149] on li "Готово до відправки" at bounding box center [302, 143] width 77 height 12
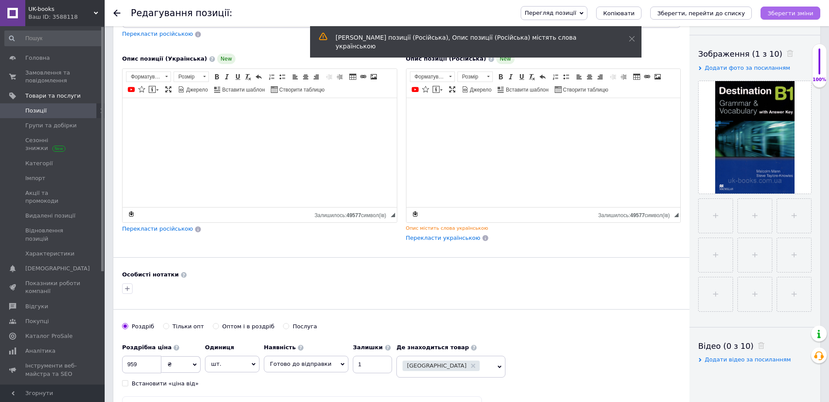
scroll to position [72, 0]
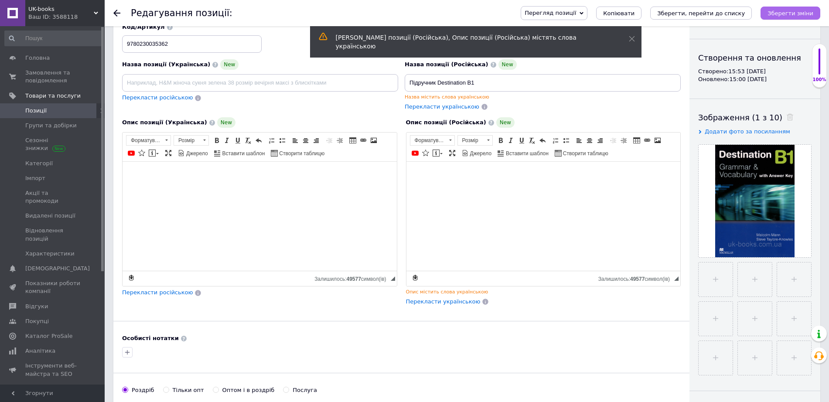
click at [790, 16] on icon "Зберегти зміни" at bounding box center [791, 13] width 46 height 7
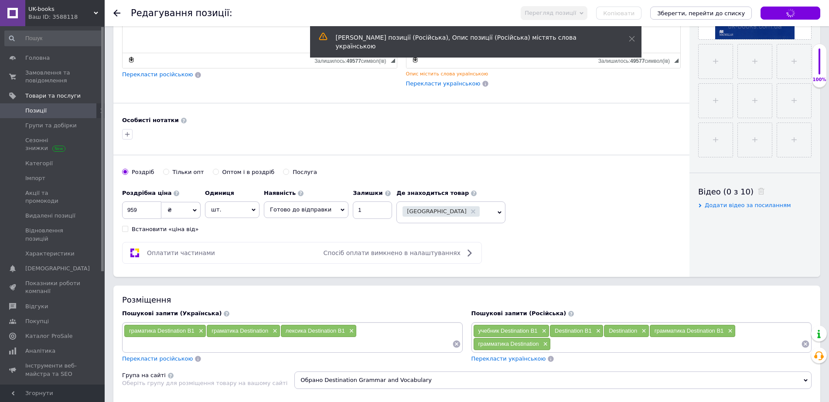
type input "Підручник Destination B1"
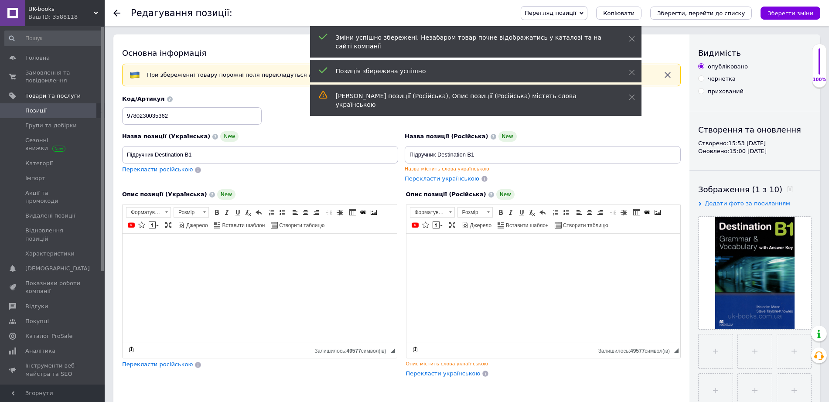
scroll to position [0, 0]
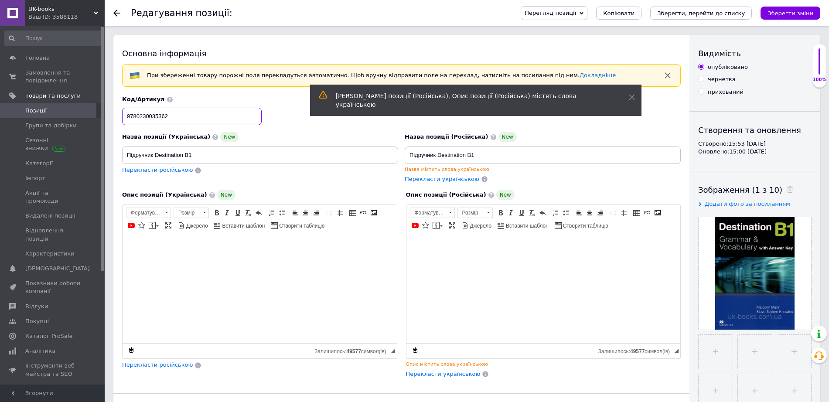
click at [230, 122] on input "9780230035362" at bounding box center [192, 116] width 140 height 17
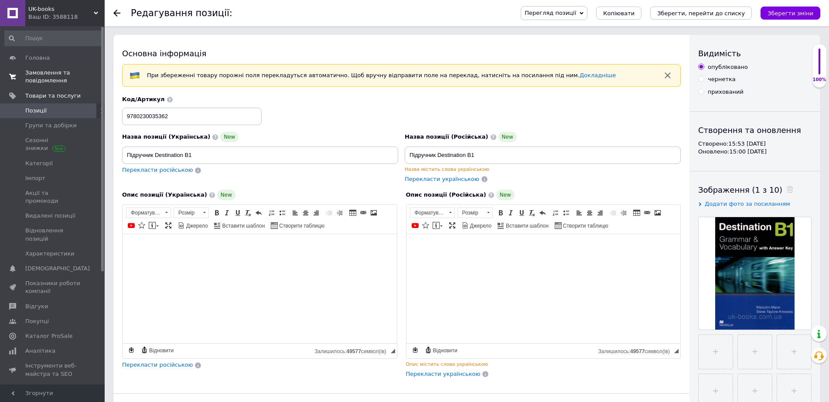
click at [62, 82] on span "Замовлення та повідомлення" at bounding box center [52, 77] width 55 height 16
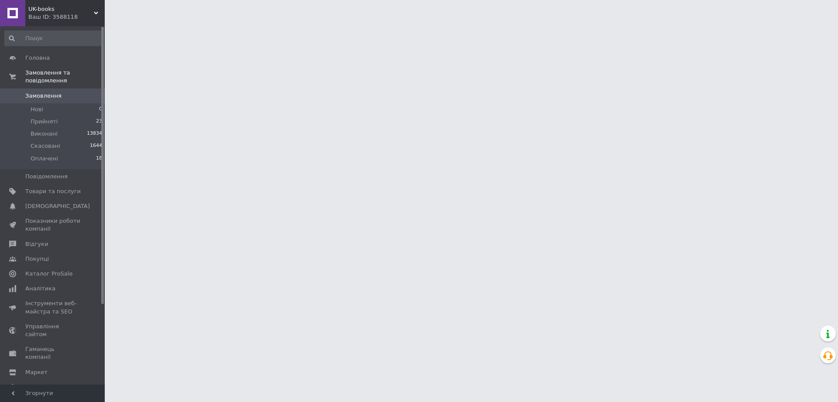
click at [70, 99] on span "Замовлення" at bounding box center [52, 96] width 55 height 8
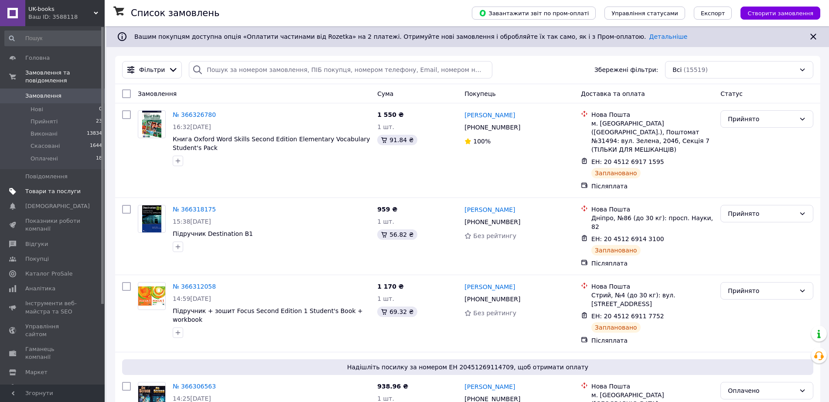
click at [55, 195] on span "Товари та послуги" at bounding box center [52, 192] width 55 height 8
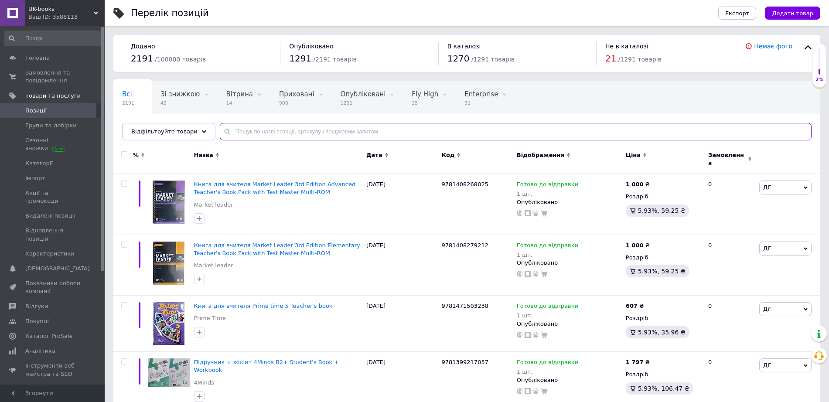
click at [284, 140] on input "text" at bounding box center [516, 131] width 592 height 17
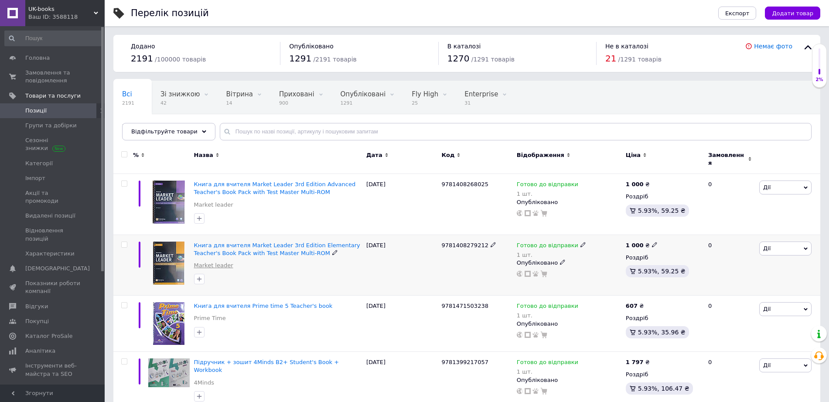
click at [207, 270] on link "Market leader" at bounding box center [213, 266] width 39 height 8
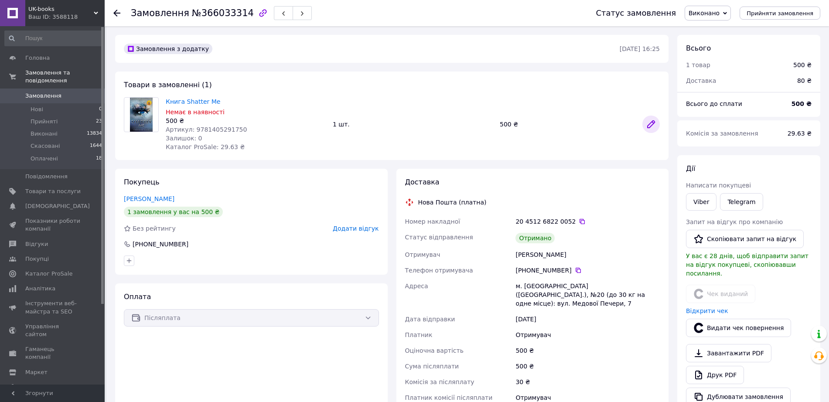
click at [656, 127] on icon at bounding box center [651, 124] width 10 height 10
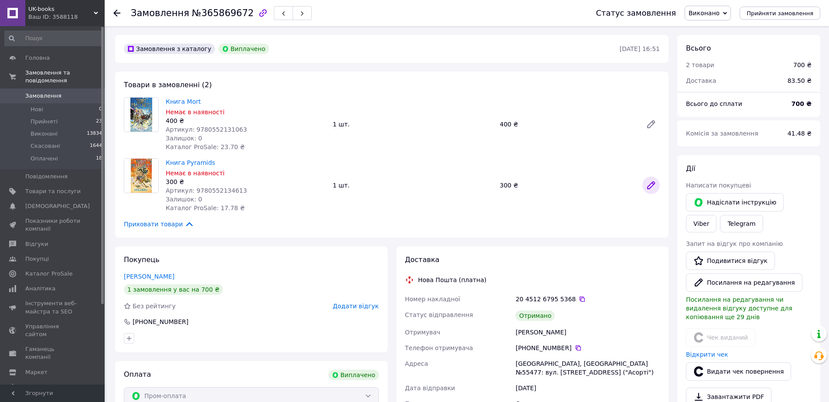
click at [649, 185] on icon at bounding box center [651, 185] width 10 height 10
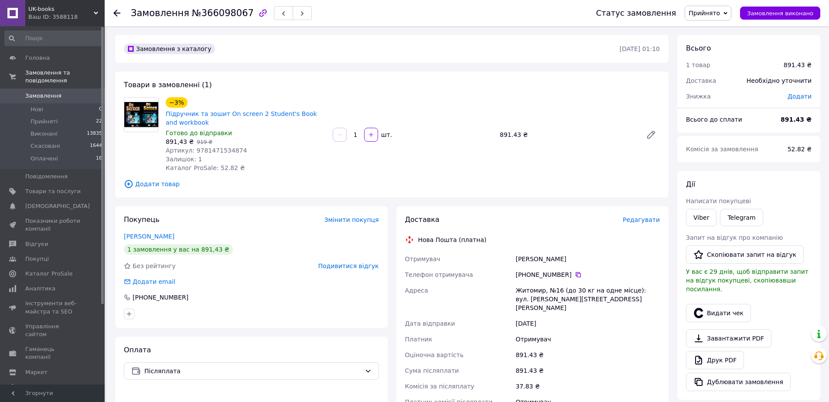
click at [697, 13] on span "Прийнято" at bounding box center [704, 13] width 31 height 7
click at [706, 42] on li "Скасовано" at bounding box center [708, 43] width 46 height 13
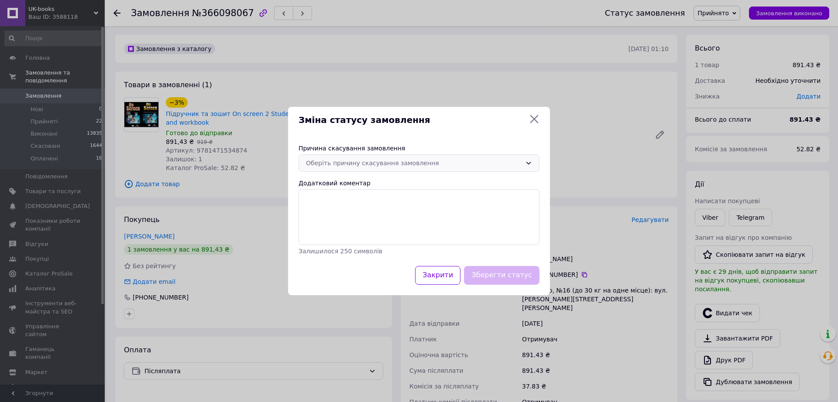
click at [364, 158] on div "Оберіть причину скасування замовлення" at bounding box center [413, 163] width 215 height 10
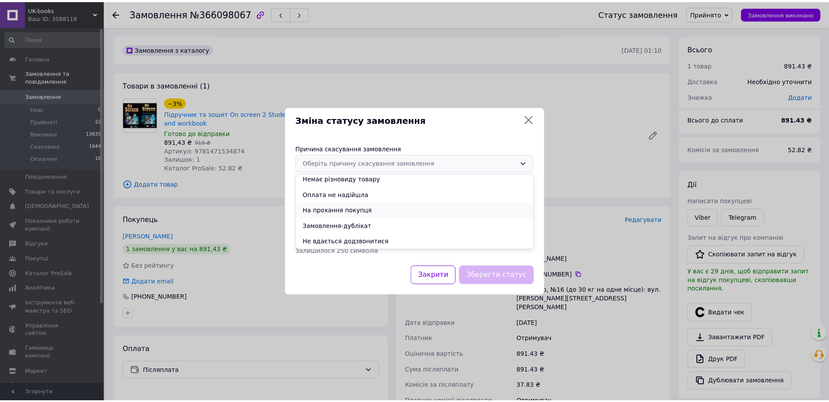
scroll to position [35, 0]
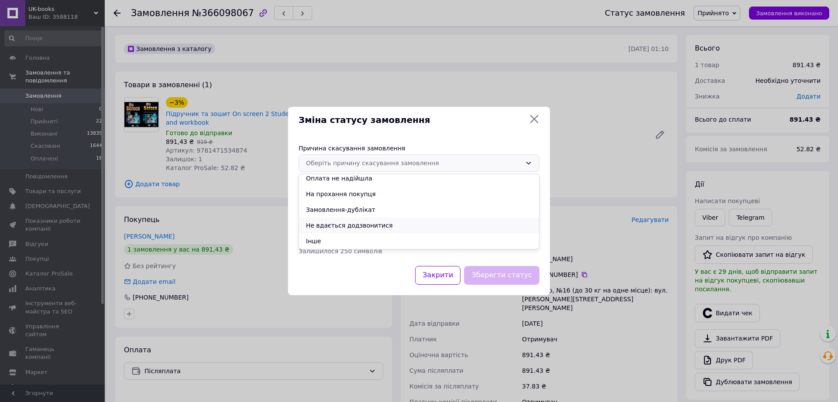
click at [361, 227] on li "Не вдається додзвонитися" at bounding box center [419, 226] width 240 height 16
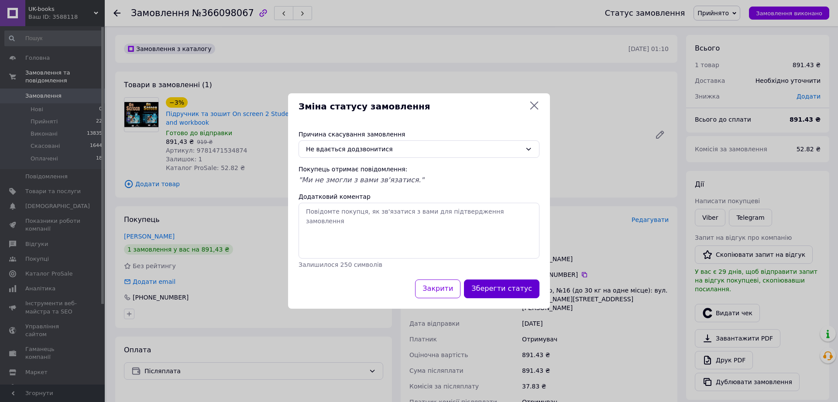
click at [504, 286] on button "Зберегти статус" at bounding box center [501, 289] width 75 height 19
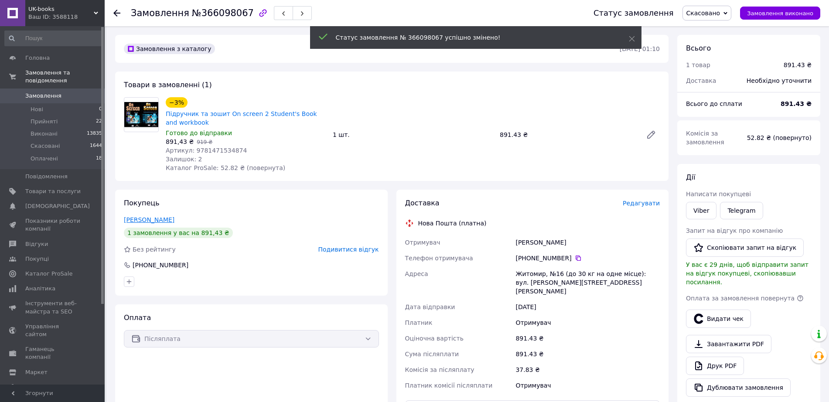
click at [164, 223] on link "Байдащук Надія" at bounding box center [149, 219] width 51 height 7
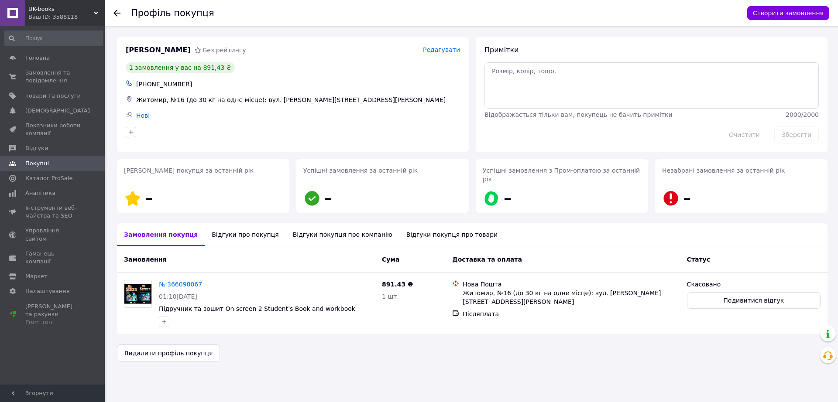
click at [232, 240] on div "Відгуки про покупця" at bounding box center [245, 234] width 81 height 23
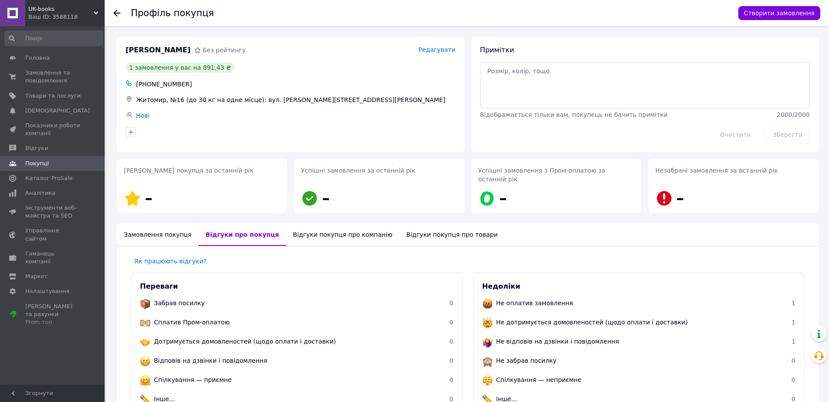
click at [154, 241] on div "Замовлення покупця" at bounding box center [158, 234] width 82 height 23
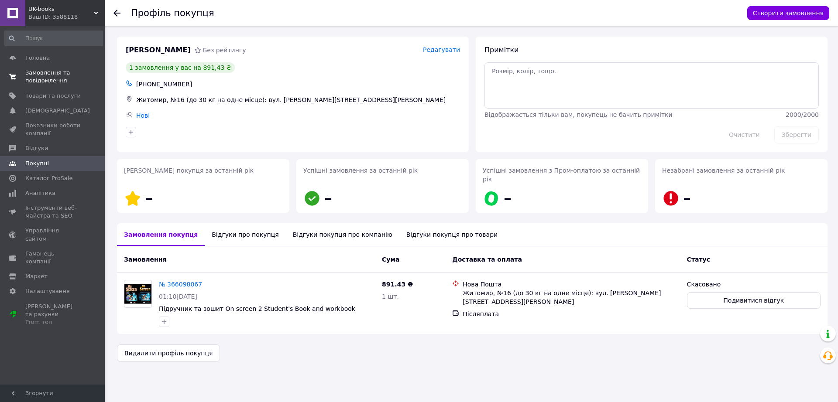
click at [57, 78] on span "Замовлення та повідомлення" at bounding box center [52, 77] width 55 height 16
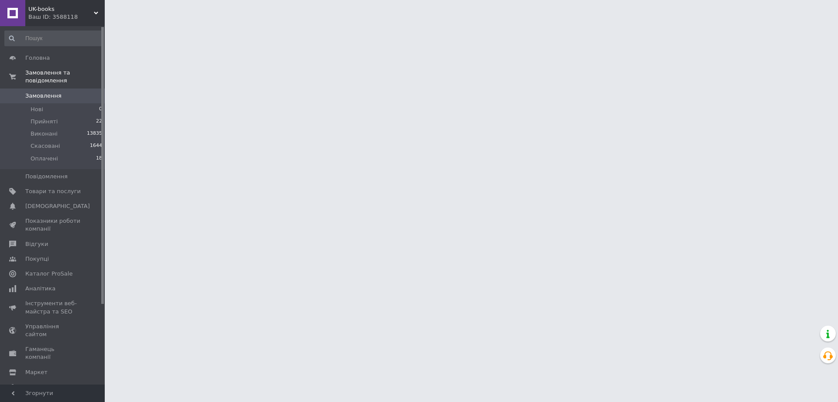
click at [58, 99] on span "Замовлення" at bounding box center [43, 96] width 36 height 8
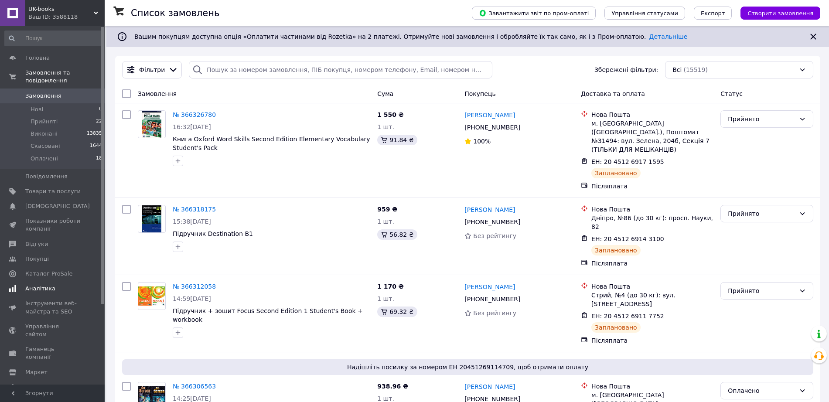
click at [68, 293] on span "Аналітика" at bounding box center [52, 289] width 55 height 8
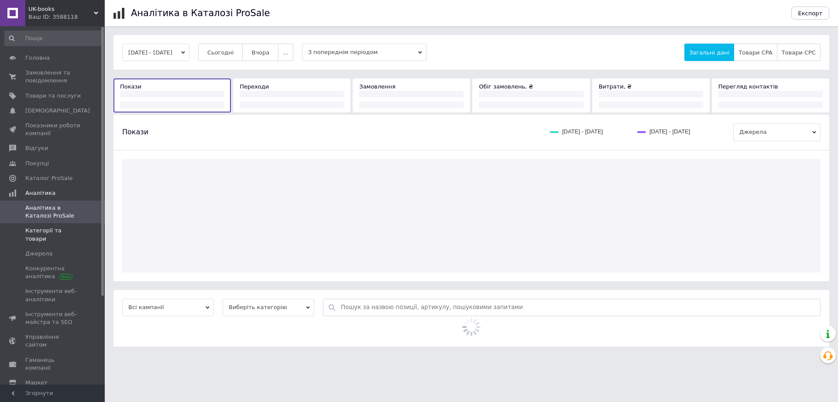
click at [90, 243] on span at bounding box center [93, 235] width 24 height 16
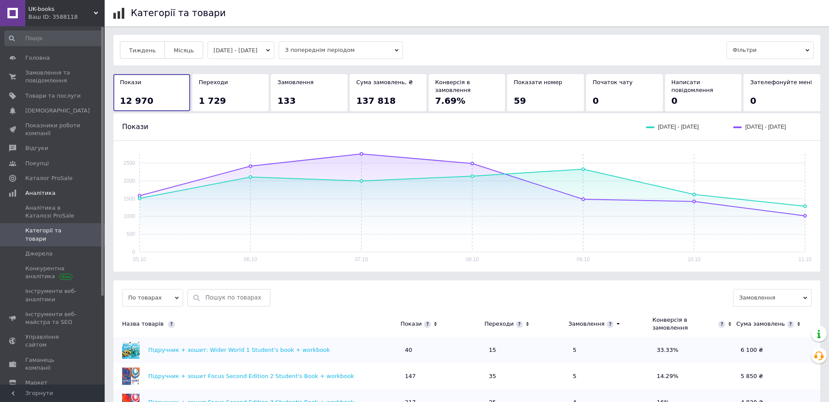
click at [257, 46] on button "05.10.2025 - 11.10.2025" at bounding box center [241, 49] width 67 height 17
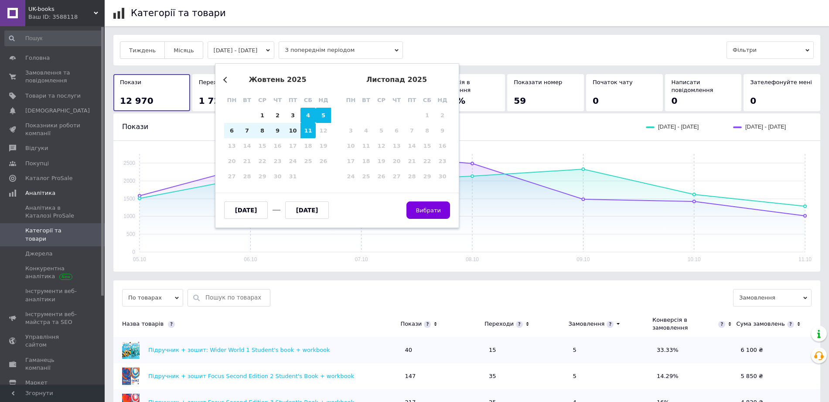
click at [306, 114] on div "4" at bounding box center [308, 115] width 15 height 15
type input "04.10.2025"
click at [295, 133] on div "10" at bounding box center [292, 130] width 15 height 15
type input "[DATE]"
click at [424, 217] on button "Вибрати" at bounding box center [429, 210] width 44 height 17
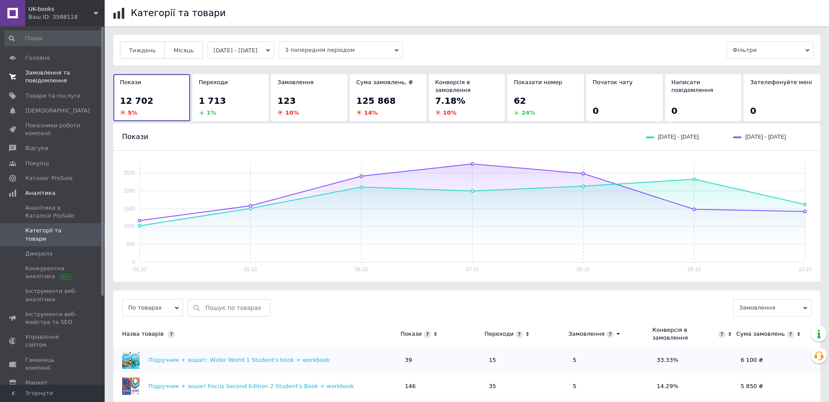
click at [62, 85] on span "Замовлення та повідомлення" at bounding box center [52, 77] width 55 height 16
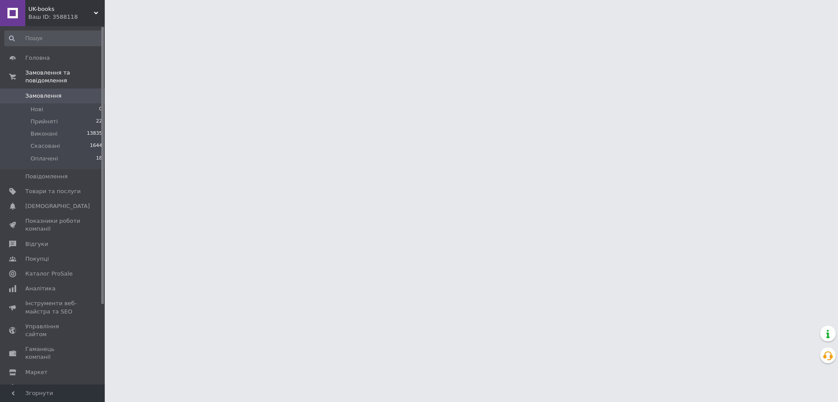
click at [68, 97] on span "Замовлення" at bounding box center [52, 96] width 55 height 8
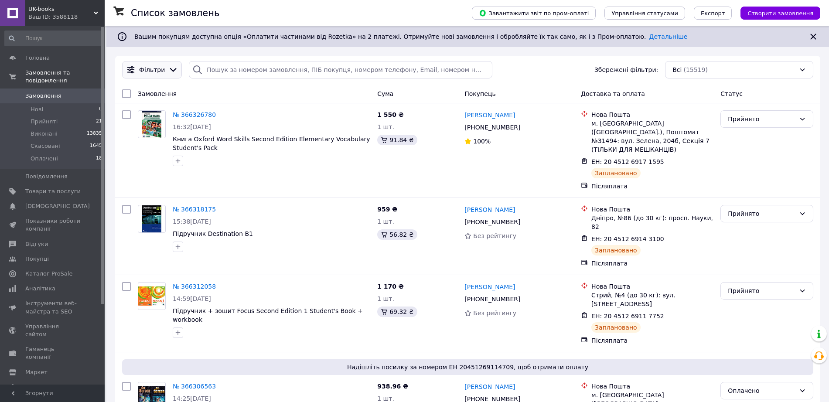
drag, startPoint x: 169, startPoint y: 63, endPoint x: 169, endPoint y: 68, distance: 4.8
click at [169, 62] on div "Фільтри" at bounding box center [152, 69] width 60 height 17
click at [168, 71] on icon at bounding box center [173, 70] width 10 height 10
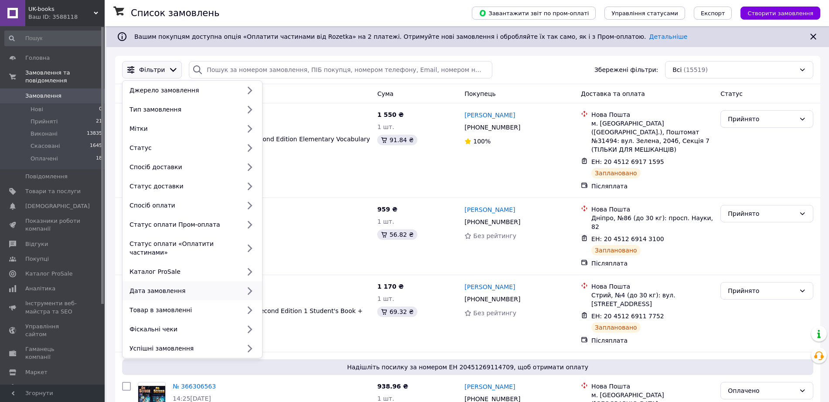
click at [192, 292] on div "Дата замовлення" at bounding box center [183, 291] width 114 height 9
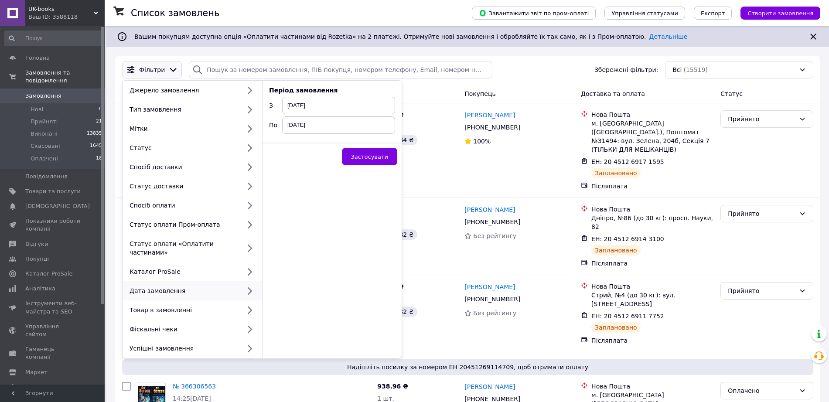
click at [303, 109] on span "[DATE]" at bounding box center [338, 105] width 113 height 17
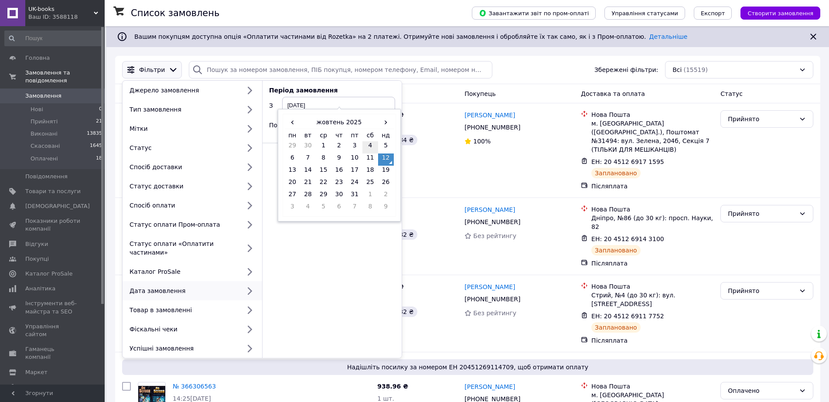
click at [376, 147] on td "4" at bounding box center [371, 147] width 16 height 12
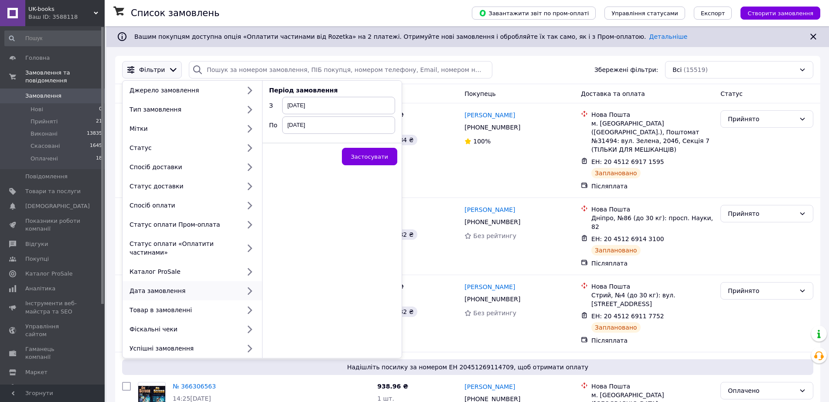
click at [315, 123] on span "[DATE]" at bounding box center [338, 124] width 113 height 17
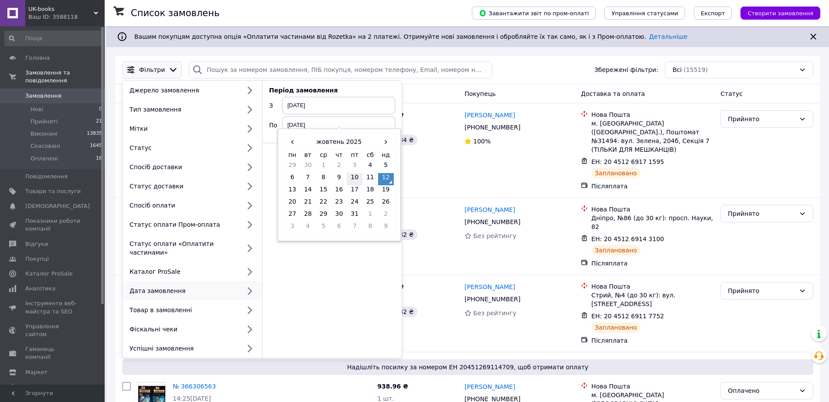
click at [354, 174] on td "10" at bounding box center [355, 179] width 16 height 12
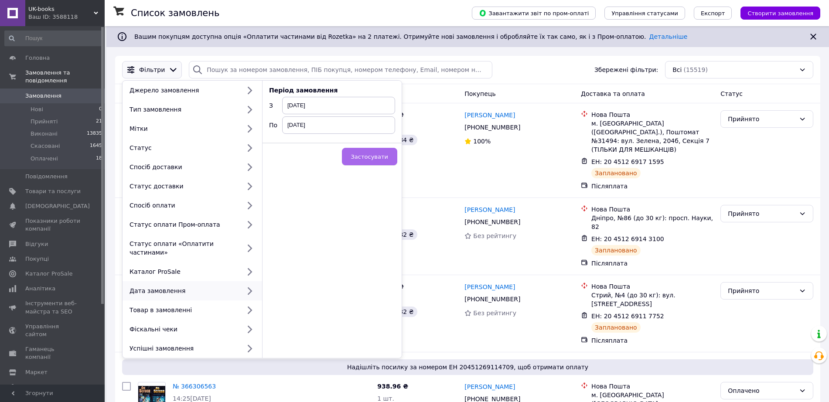
click at [365, 154] on span "Застосувати" at bounding box center [369, 157] width 37 height 7
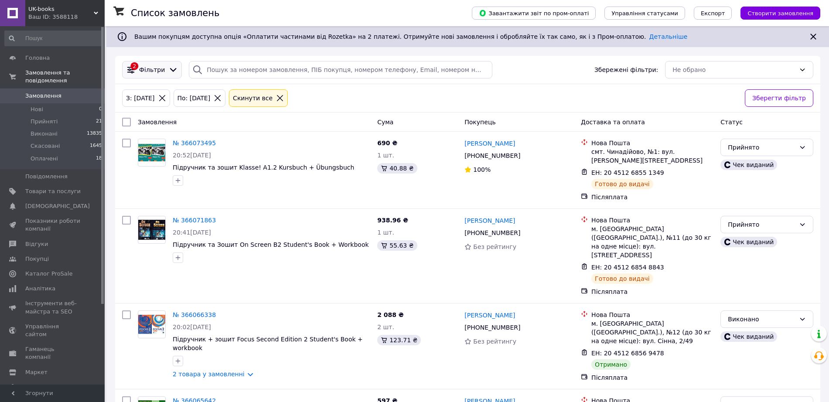
click at [148, 69] on span "Фільтри" at bounding box center [152, 69] width 26 height 9
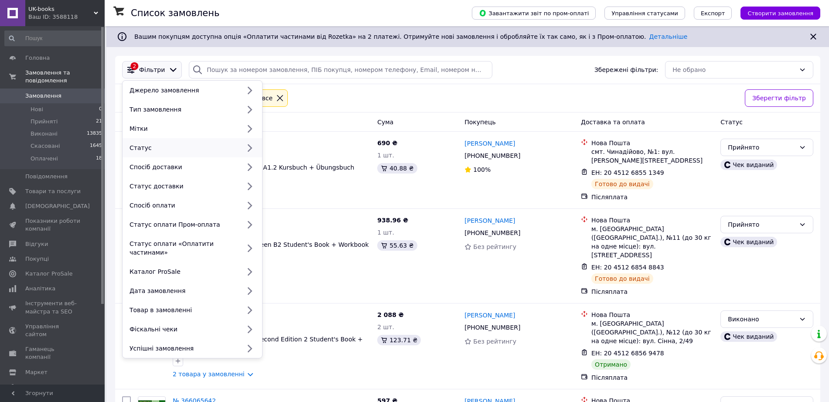
click at [157, 144] on div "Статус" at bounding box center [183, 148] width 114 height 9
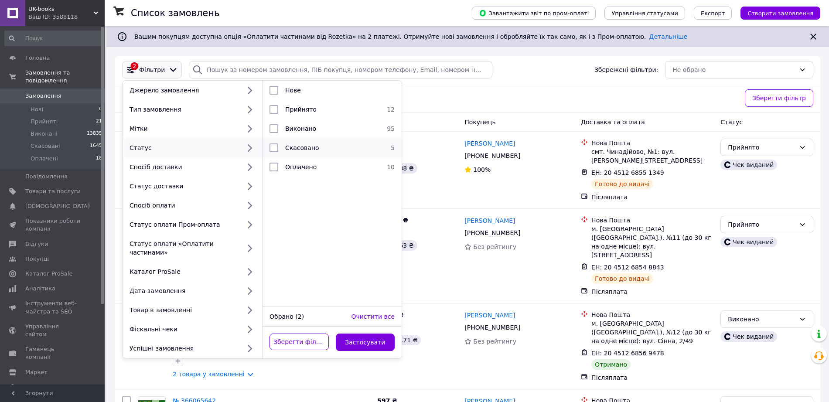
click at [284, 146] on div "Скасовано" at bounding box center [331, 148] width 98 height 9
checkbox input "true"
click at [373, 346] on button "Застосувати" at bounding box center [365, 342] width 59 height 17
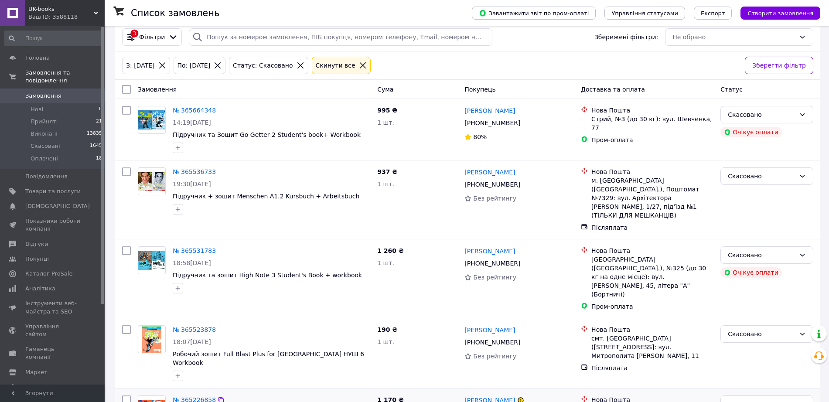
scroll to position [63, 0]
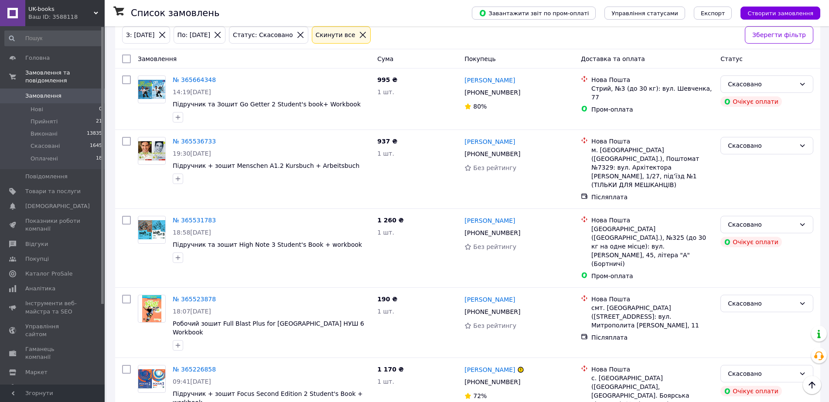
click at [79, 100] on span "Замовлення" at bounding box center [52, 96] width 55 height 8
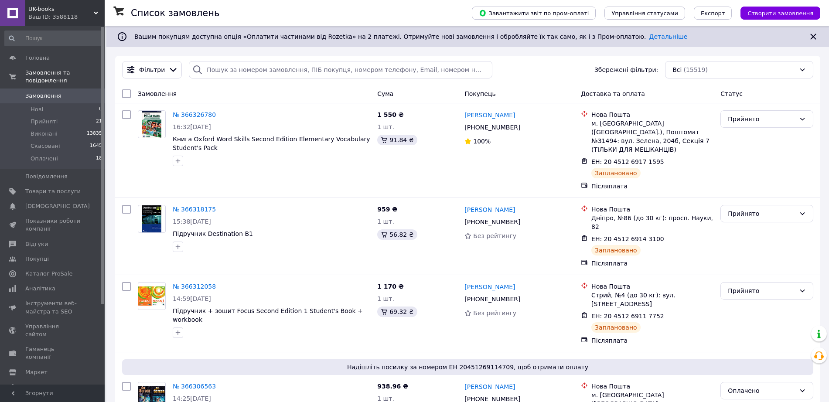
click at [42, 100] on span "Замовлення" at bounding box center [43, 96] width 36 height 8
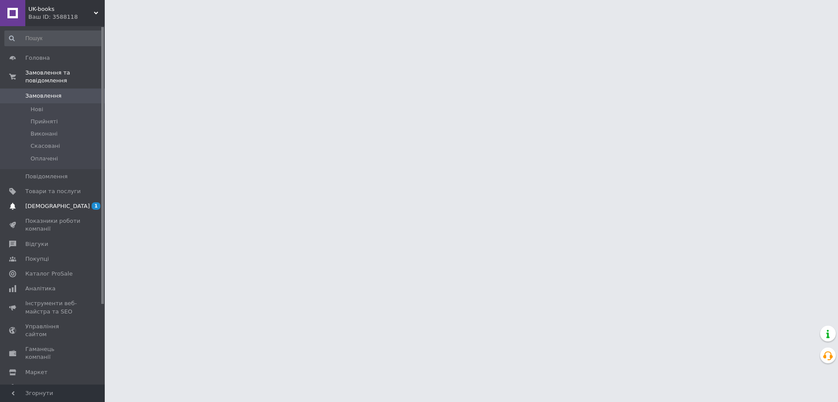
click at [59, 210] on span "[DEMOGRAPHIC_DATA]" at bounding box center [57, 206] width 65 height 8
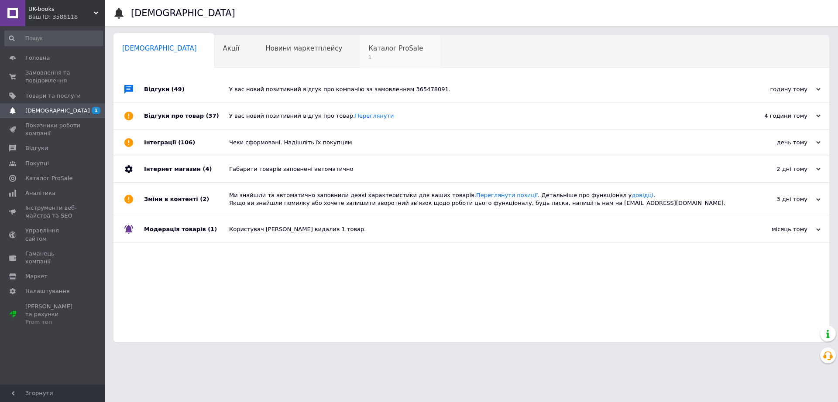
click at [368, 56] on span "1" at bounding box center [395, 57] width 55 height 7
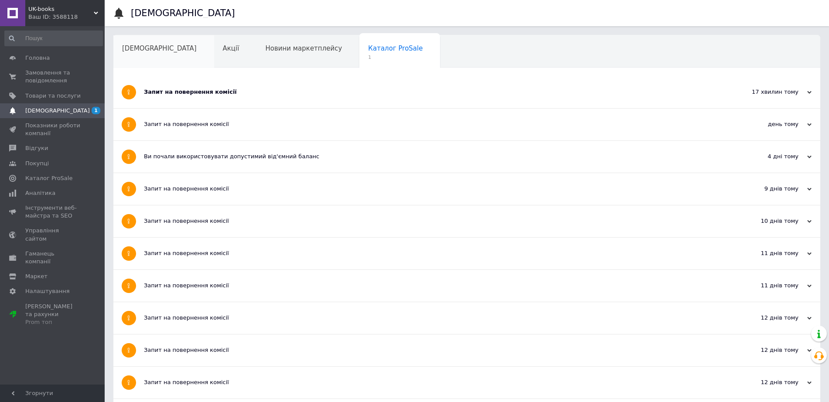
click at [161, 50] on span "[DEMOGRAPHIC_DATA]" at bounding box center [159, 48] width 75 height 8
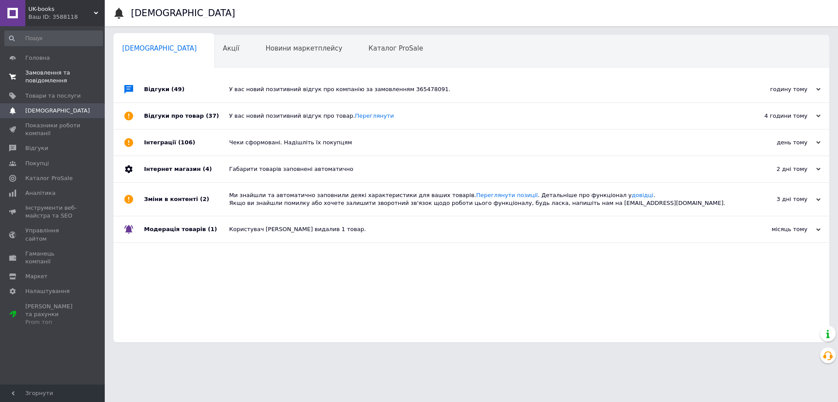
click at [68, 77] on span "Замовлення та повідомлення" at bounding box center [52, 77] width 55 height 16
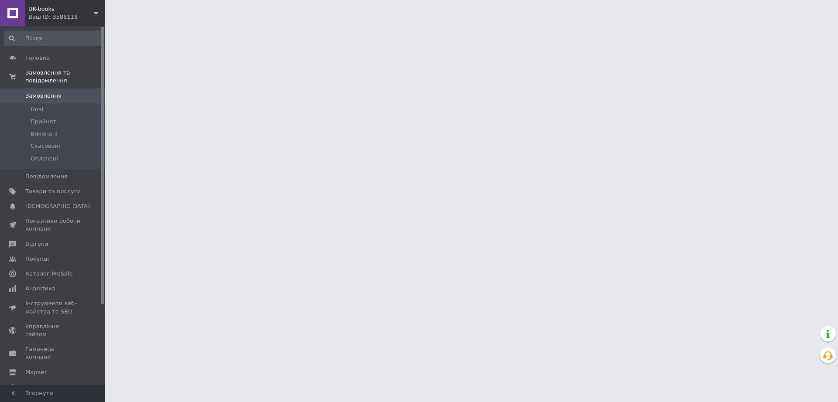
click at [74, 100] on span "Замовлення" at bounding box center [52, 96] width 55 height 8
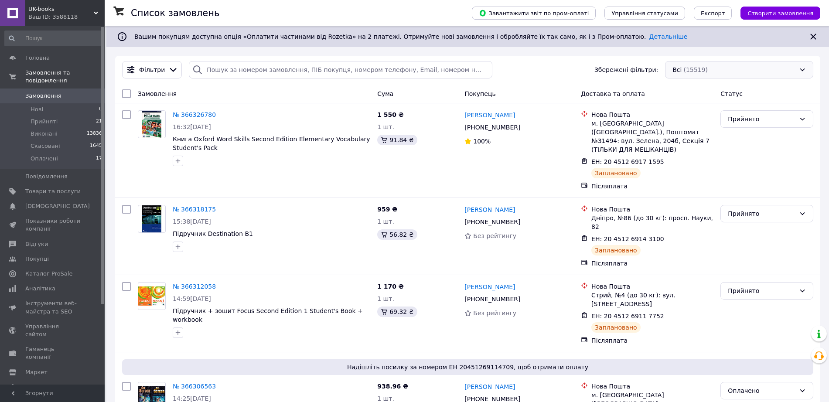
click at [740, 69] on div "Всі (15519)" at bounding box center [739, 69] width 148 height 17
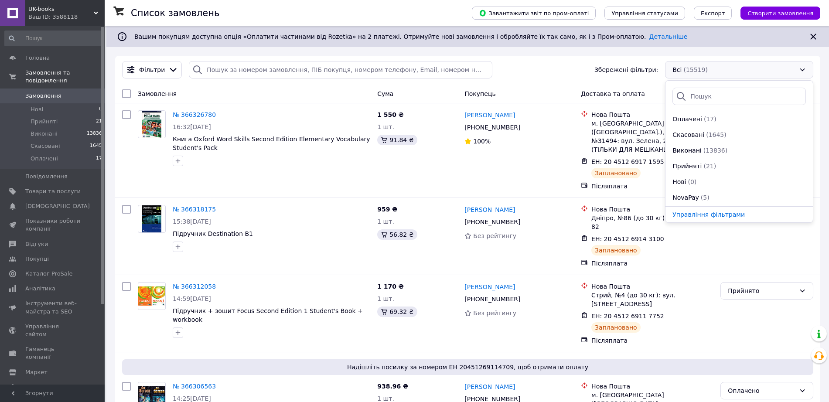
scroll to position [79, 0]
click at [694, 184] on span "RozetkaPay" at bounding box center [690, 182] width 35 height 9
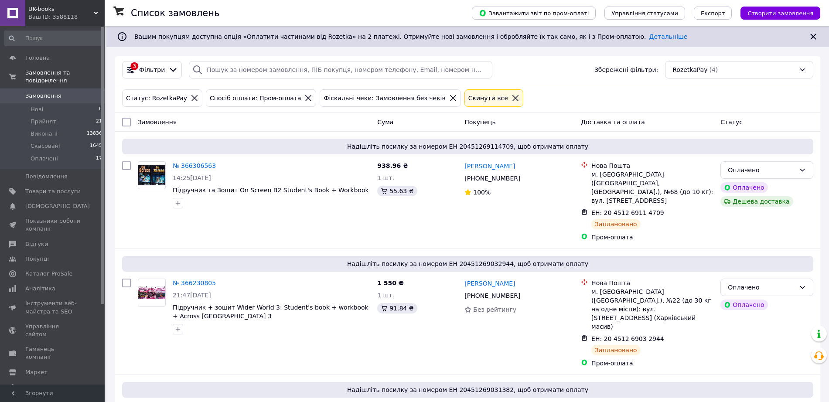
click at [129, 125] on input "checkbox" at bounding box center [126, 122] width 9 height 9
checkbox input "true"
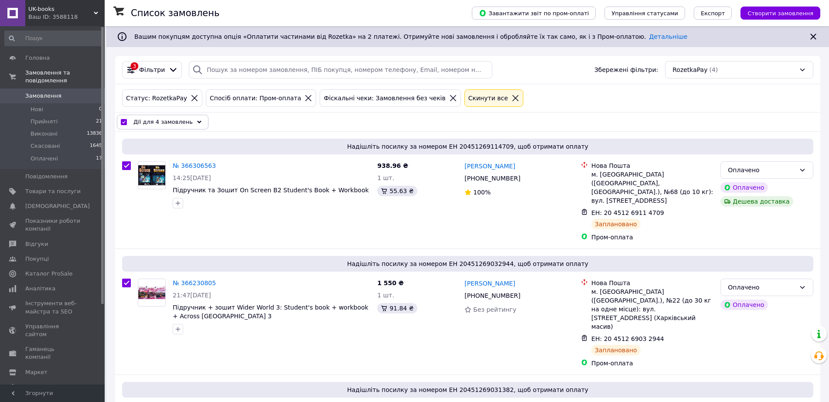
click at [190, 129] on div "Дії для 4 замовлень" at bounding box center [163, 122] width 92 height 15
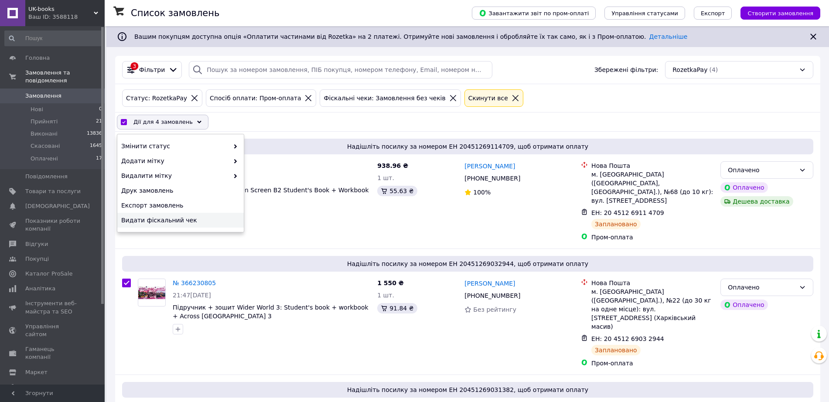
click at [163, 222] on span "Видати фіскальний чек" at bounding box center [179, 220] width 116 height 9
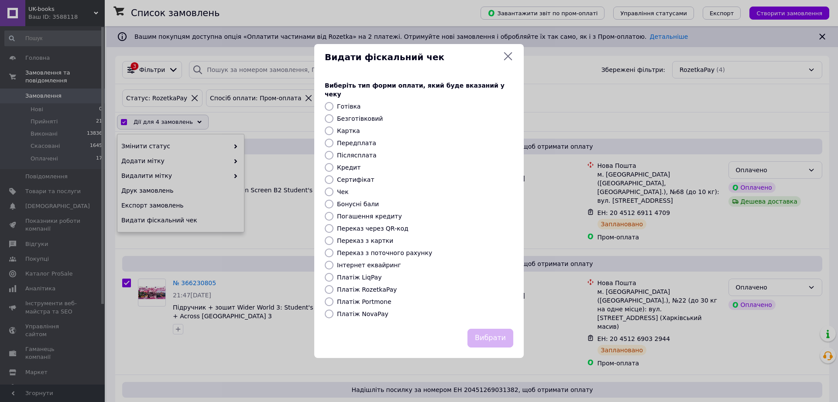
click at [363, 290] on label "Платіж RozetkaPay" at bounding box center [367, 289] width 60 height 7
click at [333, 290] on input "Платіж RozetkaPay" at bounding box center [329, 289] width 9 height 9
radio input "true"
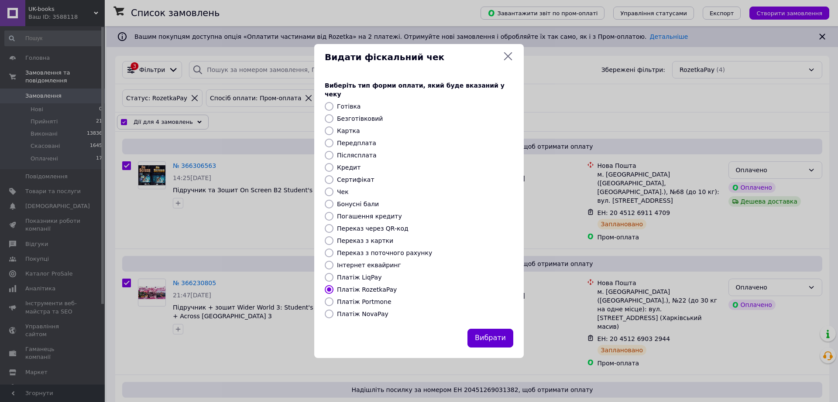
click at [498, 341] on button "Вибрати" at bounding box center [490, 338] width 46 height 19
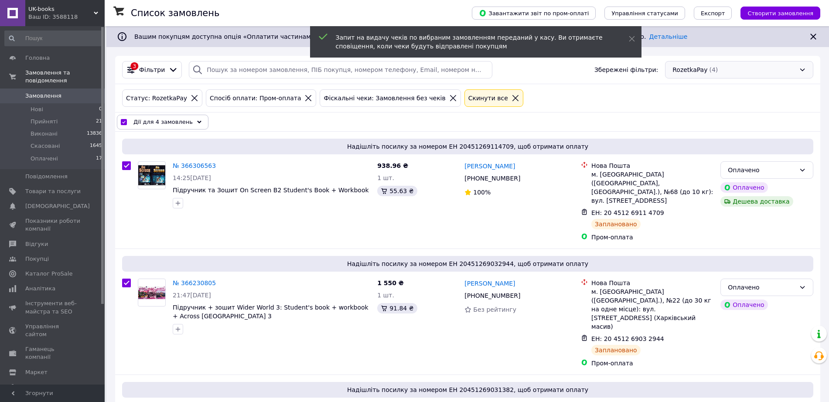
click at [731, 70] on div "RozetkaPay (4)" at bounding box center [739, 69] width 148 height 17
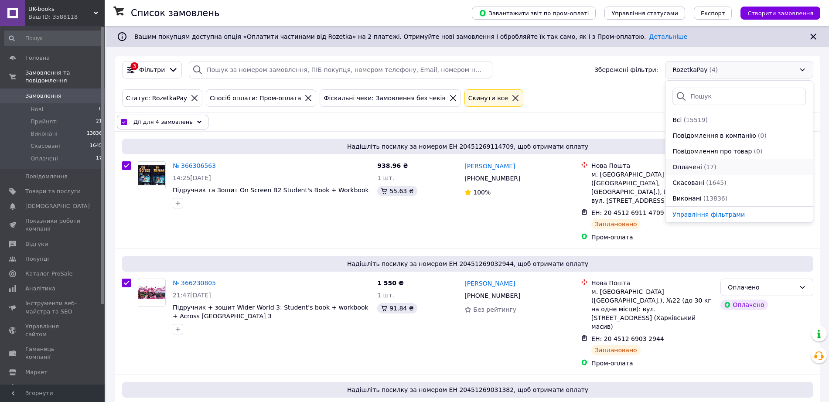
scroll to position [79, 0]
click at [701, 168] on span "(5)" at bounding box center [705, 167] width 9 height 7
checkbox input "false"
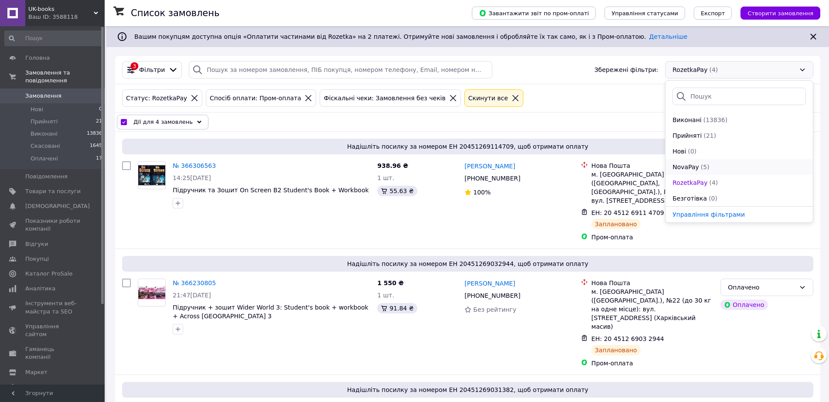
checkbox input "false"
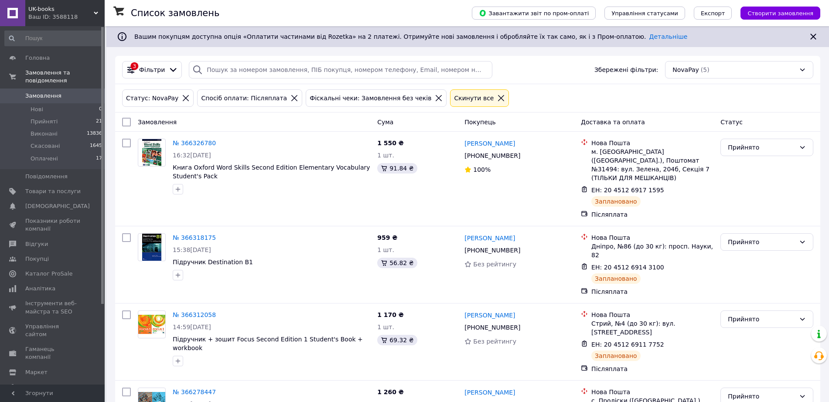
click at [124, 120] on input "checkbox" at bounding box center [126, 122] width 9 height 9
checkbox input "true"
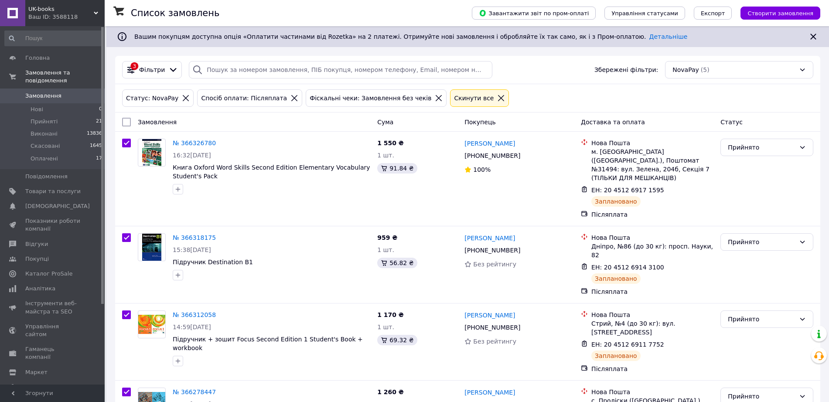
checkbox input "true"
click at [181, 125] on span "Дії для 5 замовлень" at bounding box center [162, 122] width 59 height 9
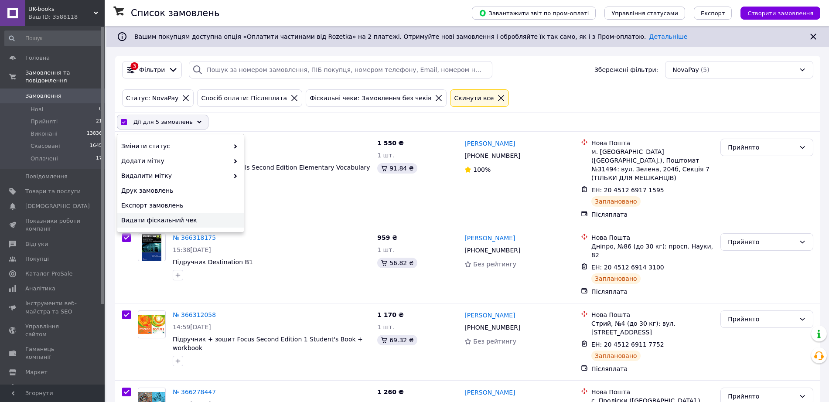
click at [143, 219] on span "Видати фіскальний чек" at bounding box center [179, 220] width 116 height 9
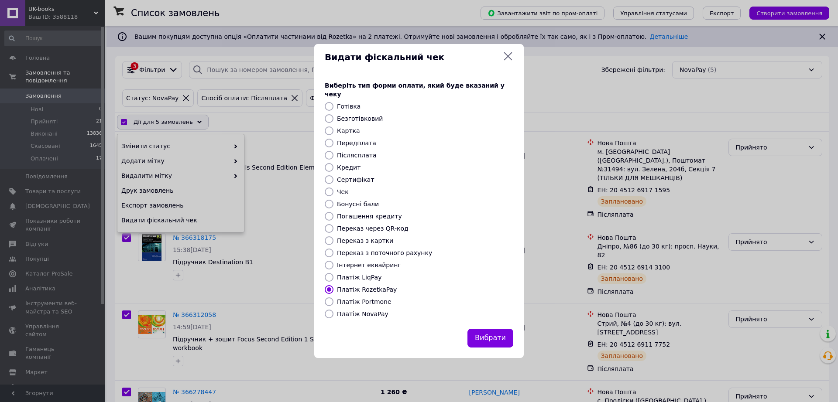
click at [363, 315] on label "Платіж NovaPay" at bounding box center [362, 314] width 51 height 7
click at [333, 315] on input "Платіж NovaPay" at bounding box center [329, 314] width 9 height 9
radio input "true"
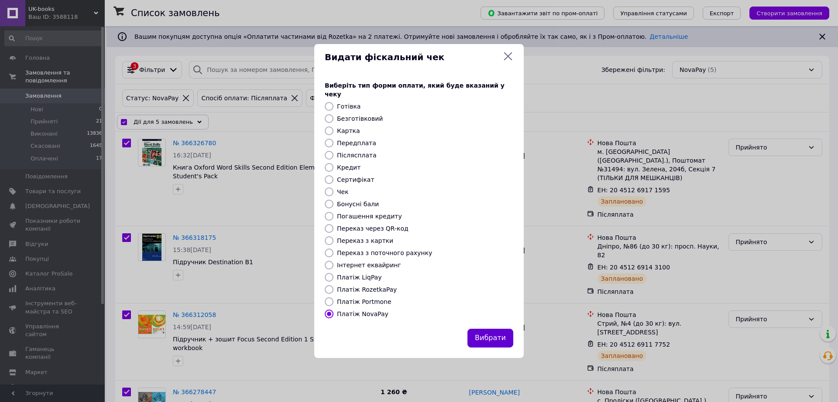
click at [485, 339] on button "Вибрати" at bounding box center [490, 338] width 46 height 19
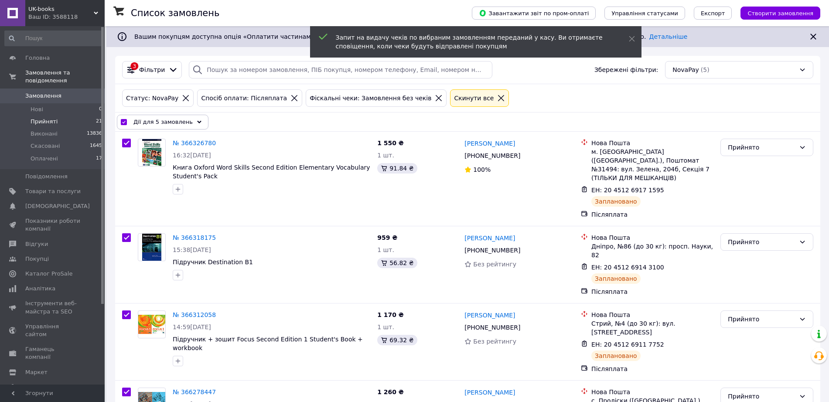
click at [56, 126] on span "Прийняті" at bounding box center [44, 122] width 27 height 8
checkbox input "false"
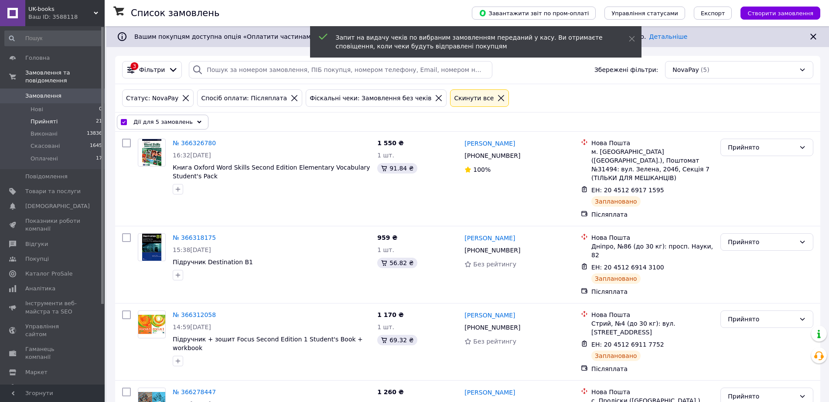
checkbox input "false"
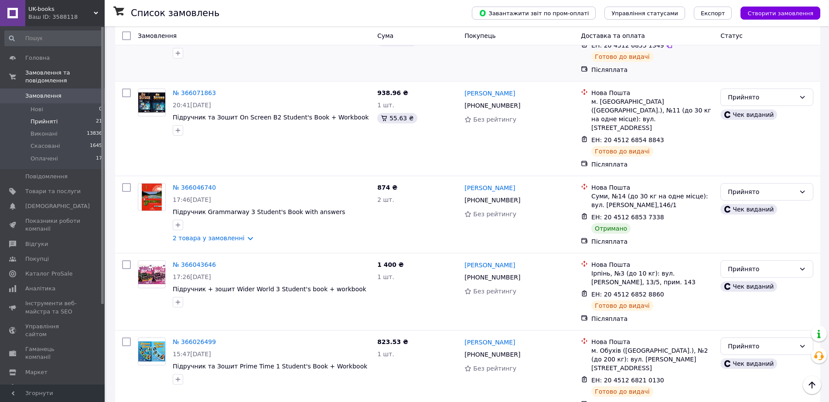
scroll to position [855, 0]
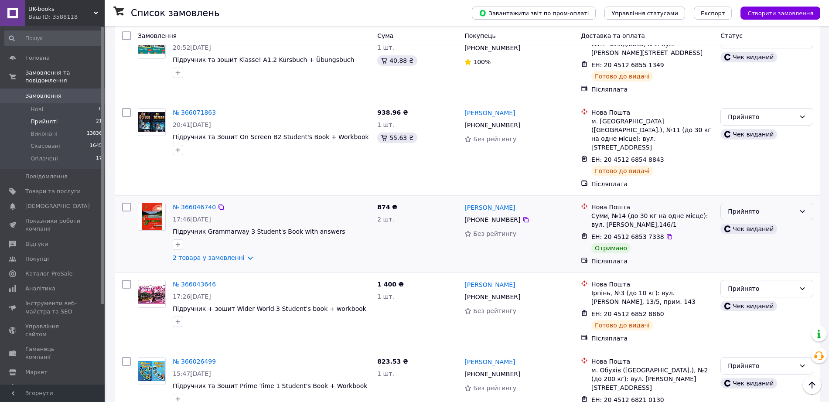
click at [800, 208] on icon at bounding box center [802, 211] width 7 height 7
click at [751, 202] on li "Виконано" at bounding box center [767, 206] width 92 height 16
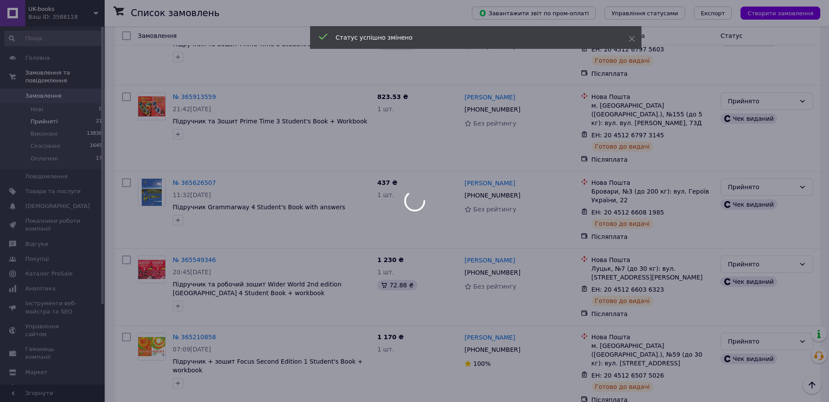
scroll to position [1457, 0]
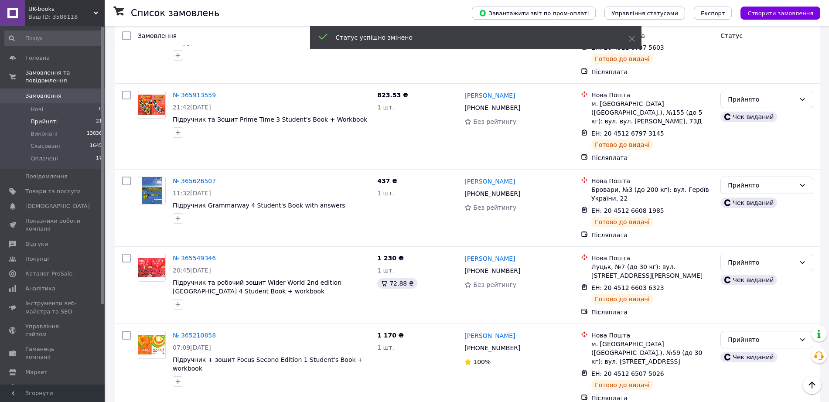
click at [69, 100] on span "Замовлення" at bounding box center [52, 96] width 55 height 8
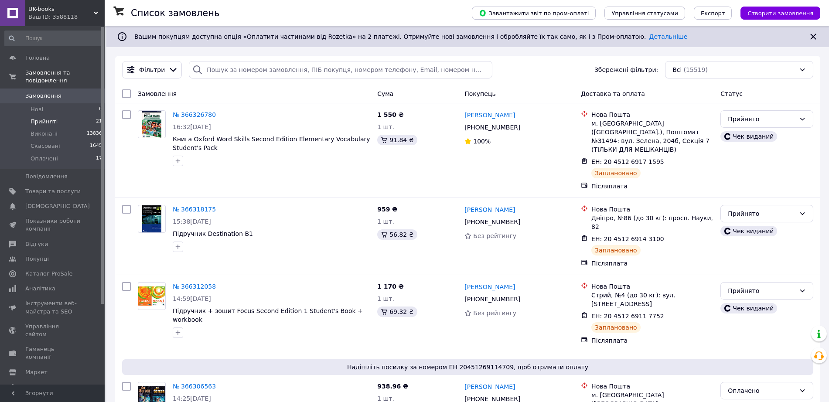
click at [71, 128] on li "Прийняті 21" at bounding box center [53, 122] width 107 height 12
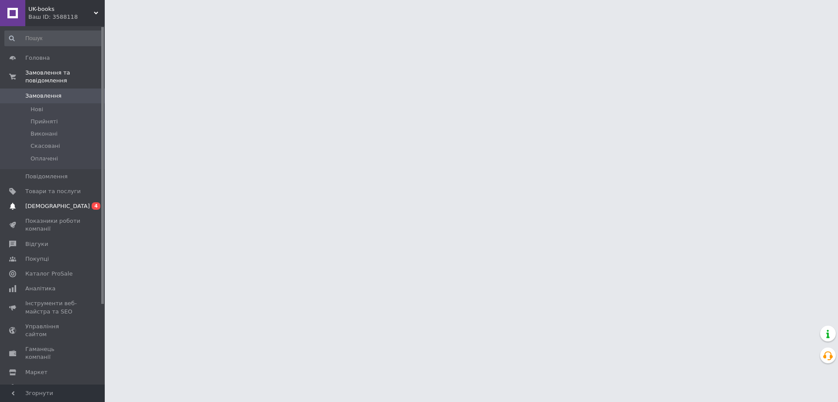
click at [77, 210] on span "[DEMOGRAPHIC_DATA]" at bounding box center [52, 206] width 55 height 8
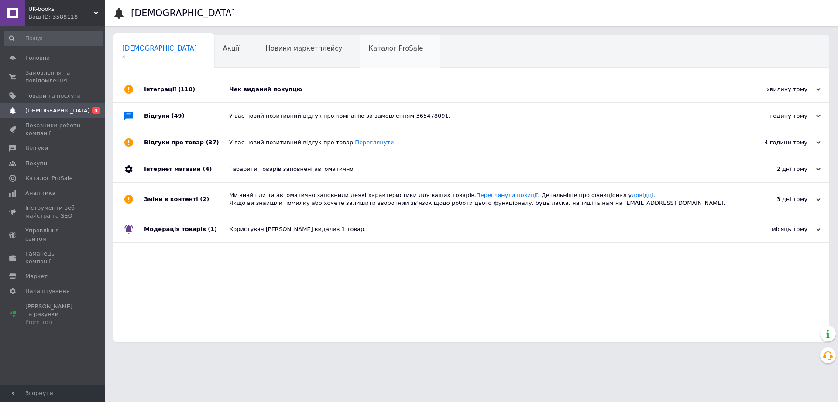
click at [359, 55] on div "Каталог ProSale 0" at bounding box center [399, 51] width 81 height 33
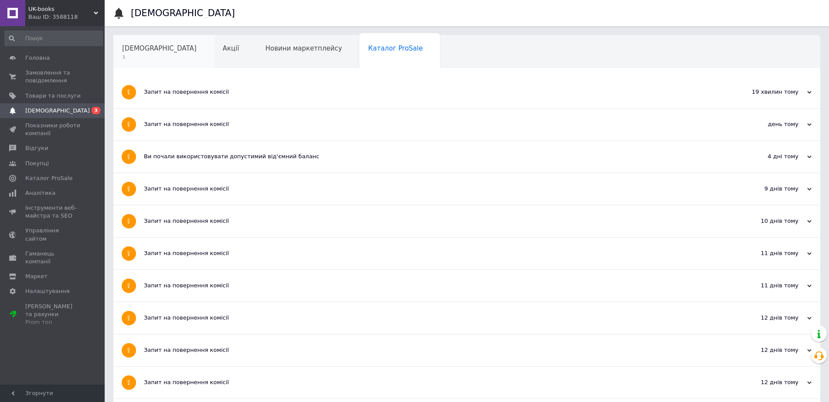
click at [149, 52] on span "[DEMOGRAPHIC_DATA]" at bounding box center [159, 48] width 75 height 8
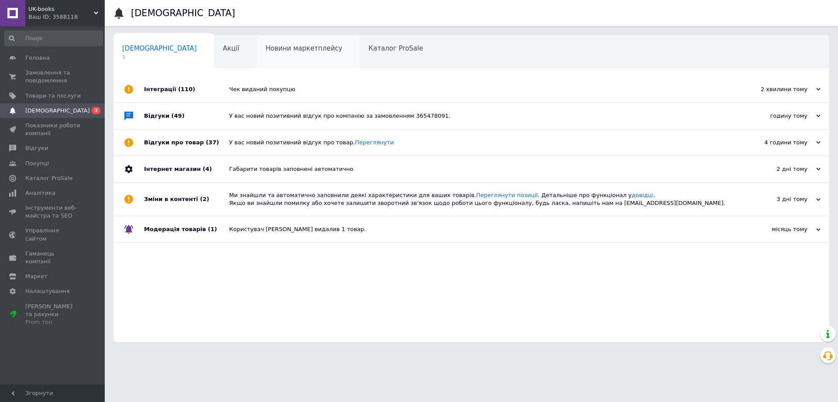
click at [316, 51] on div "Новини маркетплейсу" at bounding box center [308, 51] width 103 height 33
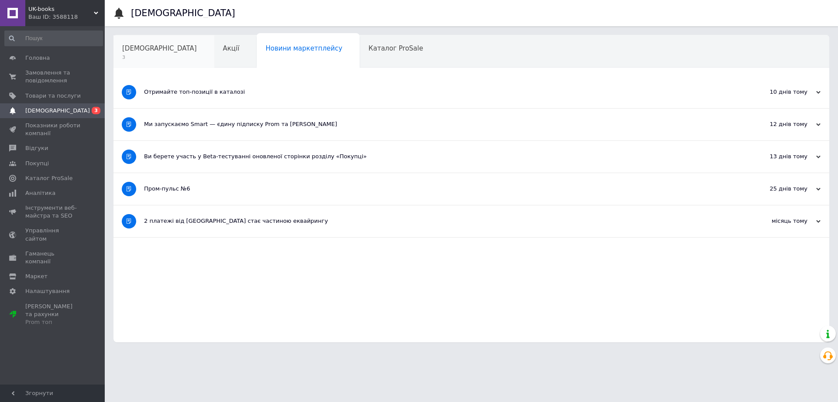
click at [145, 47] on span "[DEMOGRAPHIC_DATA]" at bounding box center [159, 48] width 75 height 8
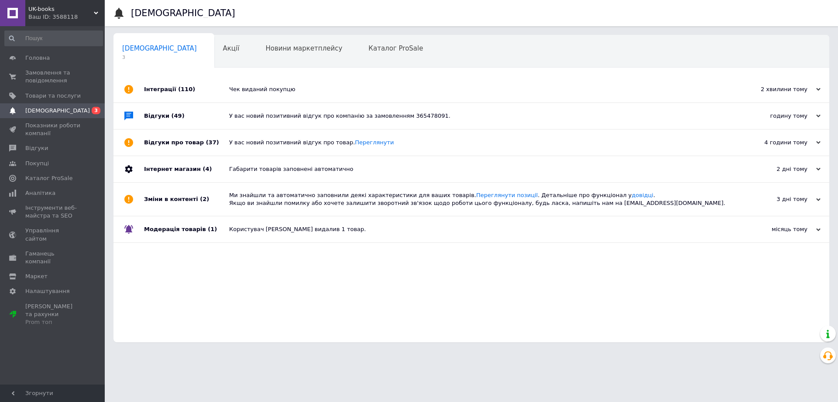
click at [259, 93] on div "Чек виданий покупцю" at bounding box center [481, 90] width 504 height 8
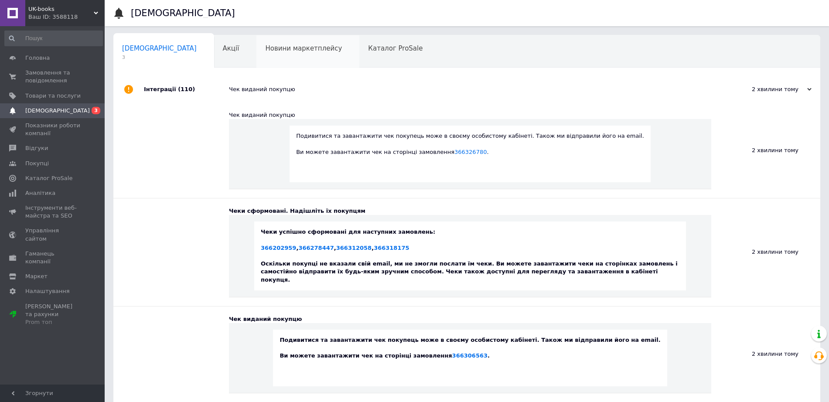
click at [280, 41] on div "Новини маркетплейсу" at bounding box center [308, 51] width 103 height 33
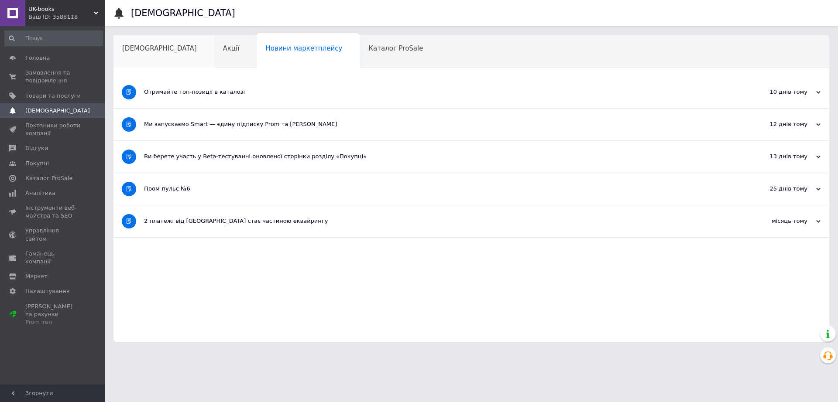
click at [145, 55] on div "[DEMOGRAPHIC_DATA]" at bounding box center [163, 51] width 101 height 33
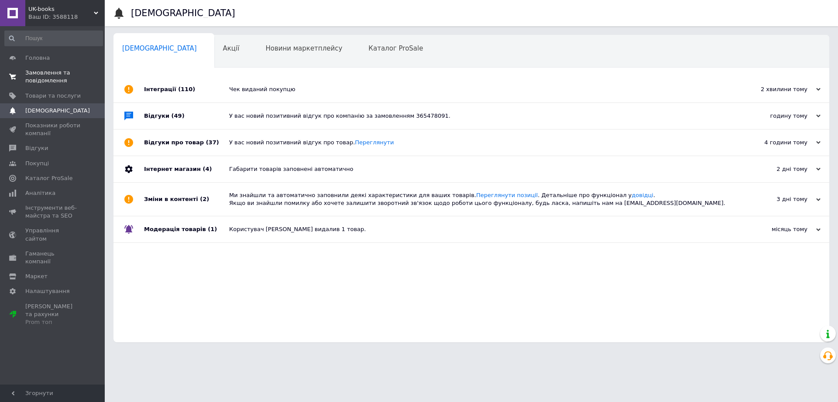
click at [66, 72] on span "Замовлення та повідомлення" at bounding box center [52, 77] width 55 height 16
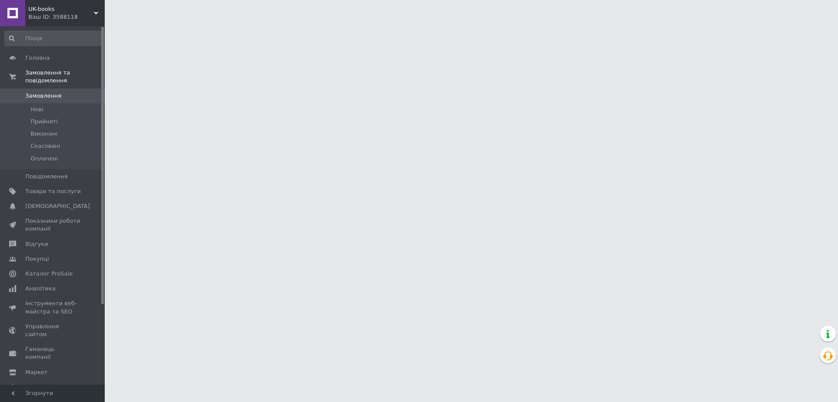
click at [78, 100] on span "Замовлення" at bounding box center [52, 96] width 55 height 8
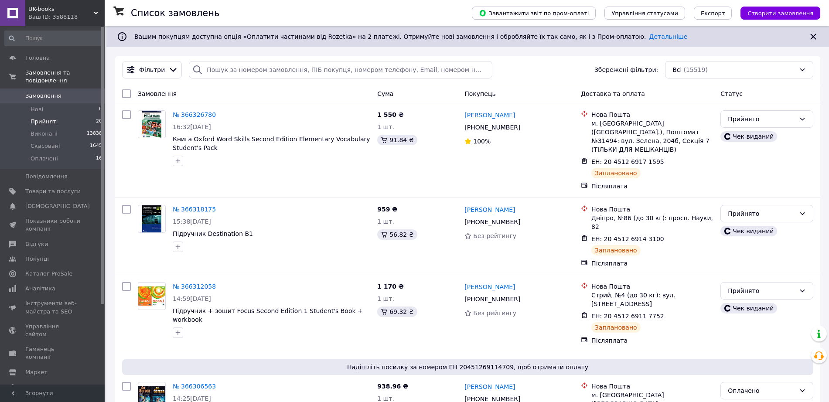
click at [62, 128] on li "Прийняті 20" at bounding box center [53, 122] width 107 height 12
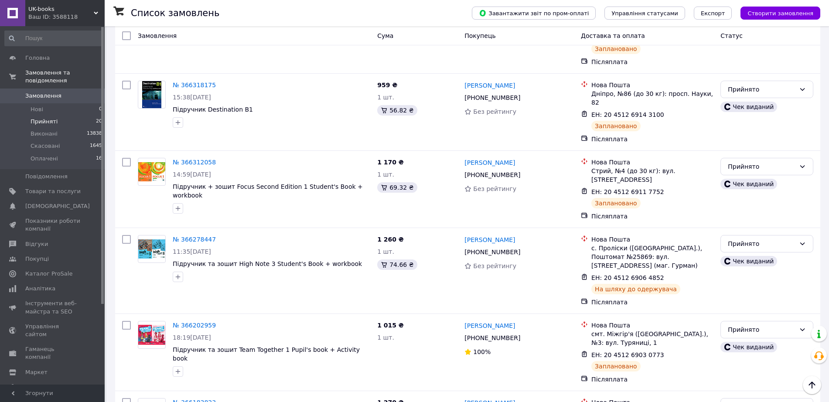
click at [72, 100] on span "Замовлення" at bounding box center [52, 96] width 55 height 8
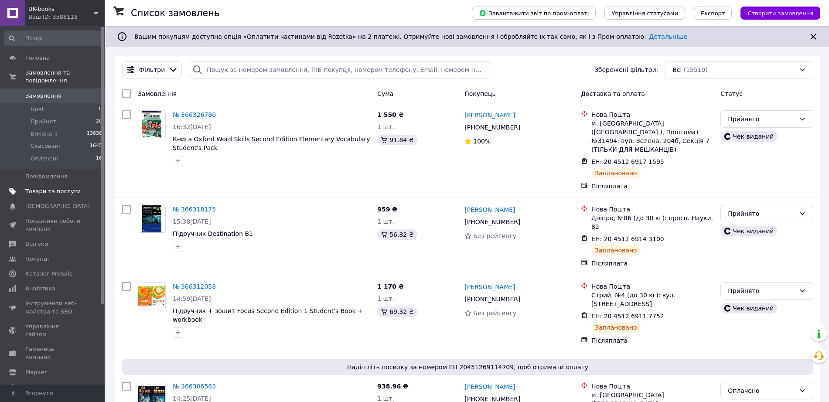
click at [48, 195] on span "Товари та послуги" at bounding box center [52, 192] width 55 height 8
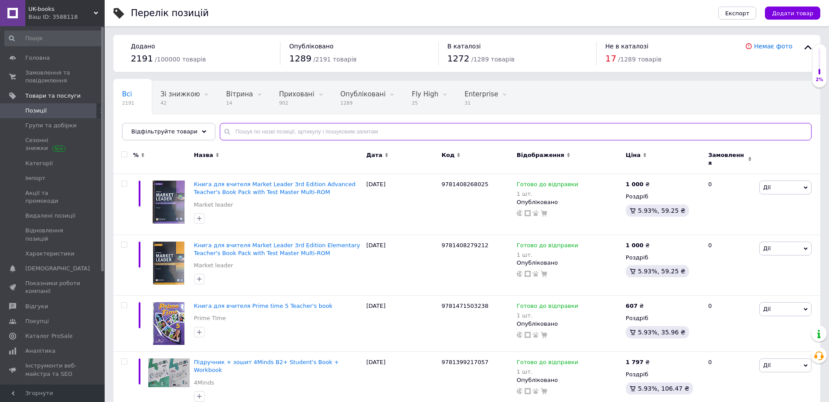
click at [346, 130] on input "text" at bounding box center [516, 131] width 592 height 17
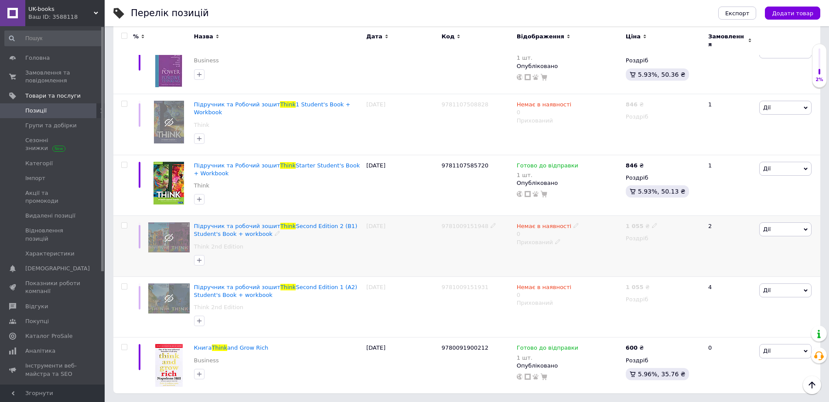
scroll to position [282, 0]
type input "think"
click at [239, 284] on span "Підручник та робочий зошит" at bounding box center [237, 287] width 86 height 7
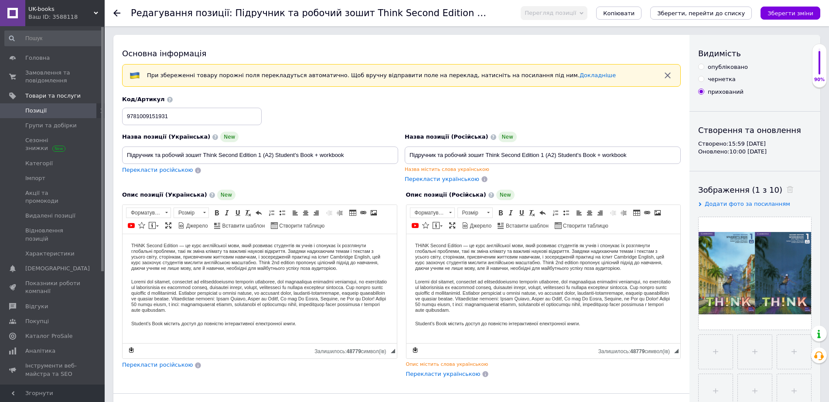
click at [718, 71] on div "опубліковано" at bounding box center [728, 67] width 40 height 8
click at [704, 69] on input "опубліковано" at bounding box center [701, 67] width 6 height 6
radio input "true"
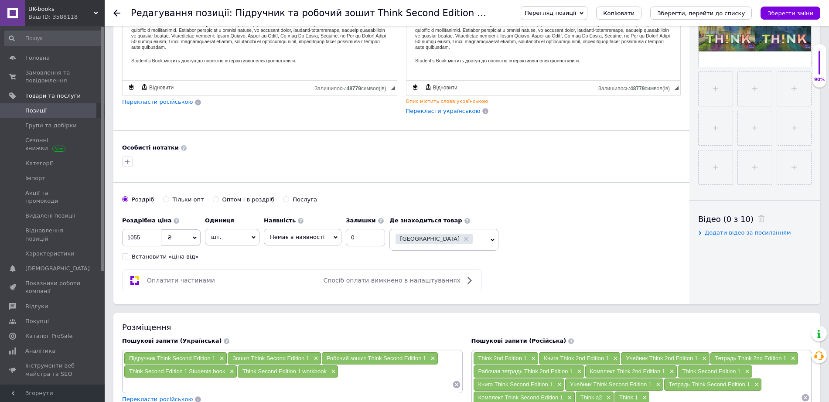
scroll to position [327, 0]
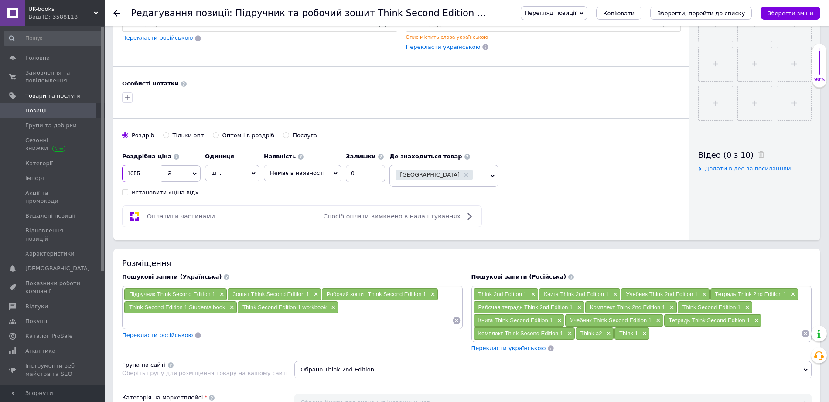
click at [150, 182] on input "1055" at bounding box center [141, 173] width 39 height 17
type input "1200"
click at [294, 176] on span "Немає в наявності" at bounding box center [297, 173] width 55 height 7
click at [290, 222] on li "Готово до відправки" at bounding box center [302, 215] width 77 height 12
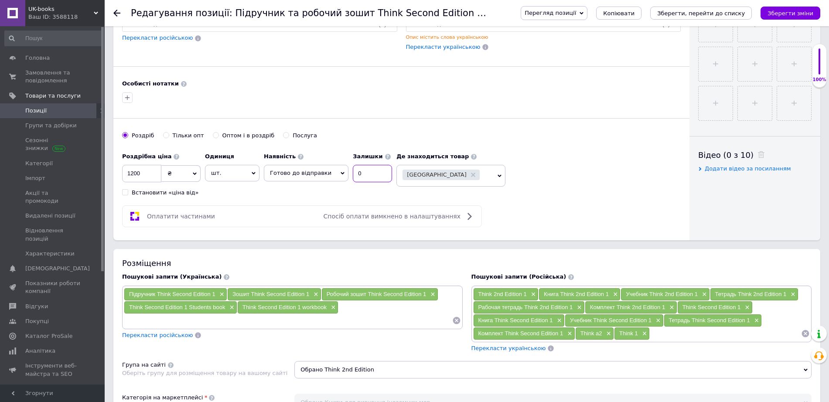
click at [369, 182] on input "0" at bounding box center [372, 173] width 39 height 17
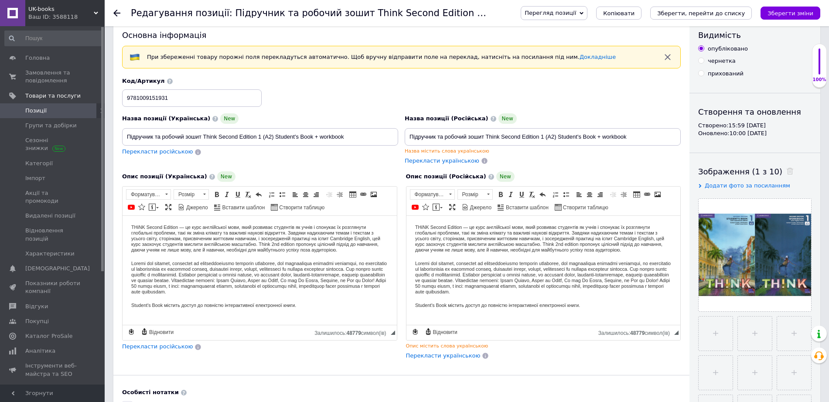
scroll to position [0, 0]
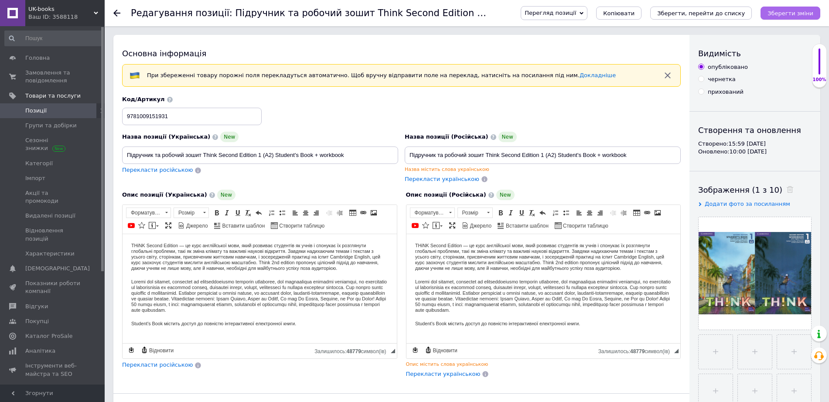
type input "1"
click at [783, 16] on icon "Зберегти зміни" at bounding box center [791, 13] width 46 height 7
